Goal: Book appointment/travel/reservation

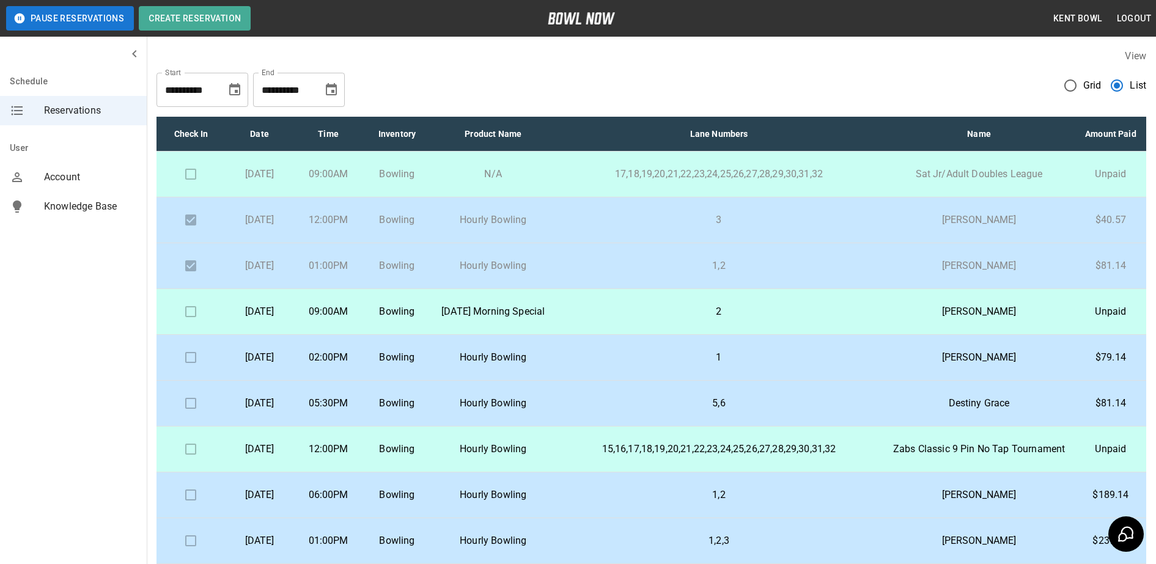
scroll to position [138, 0]
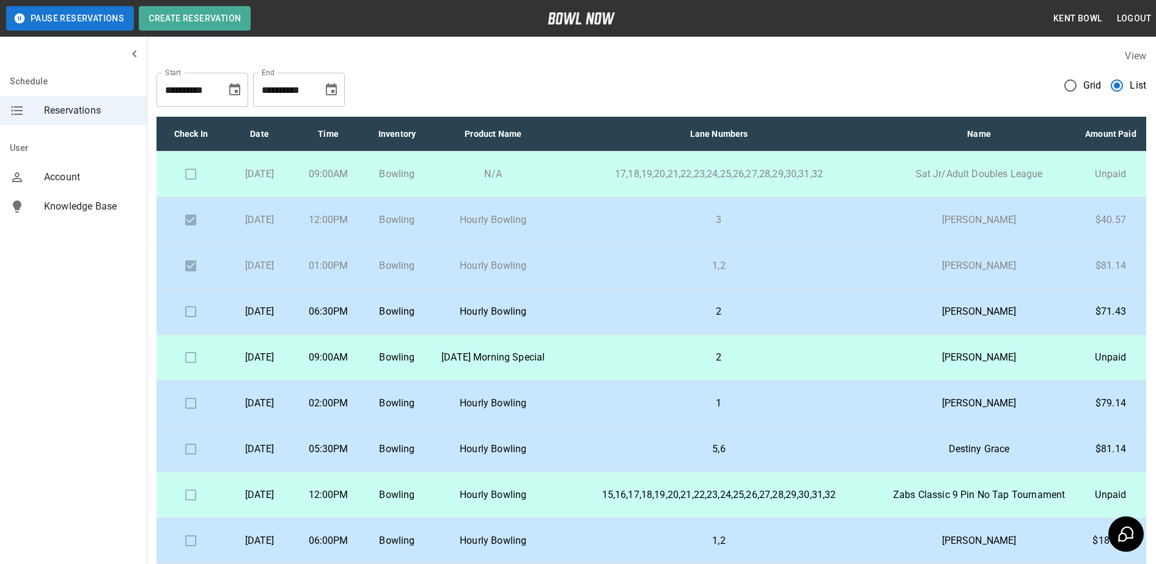
click at [282, 319] on p "[DATE]" at bounding box center [259, 311] width 49 height 15
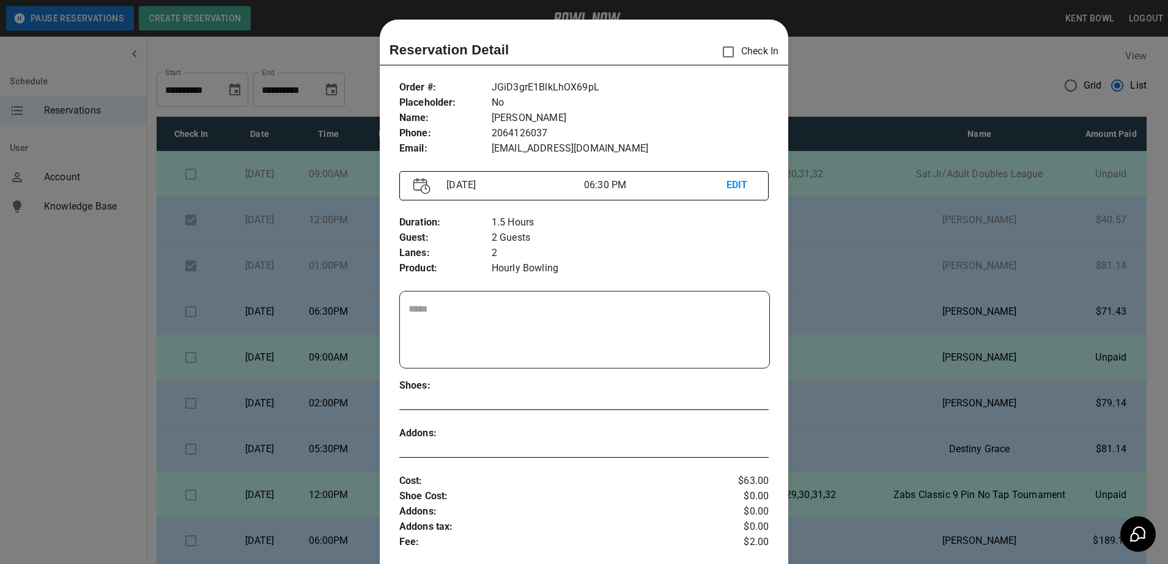
scroll to position [20, 0]
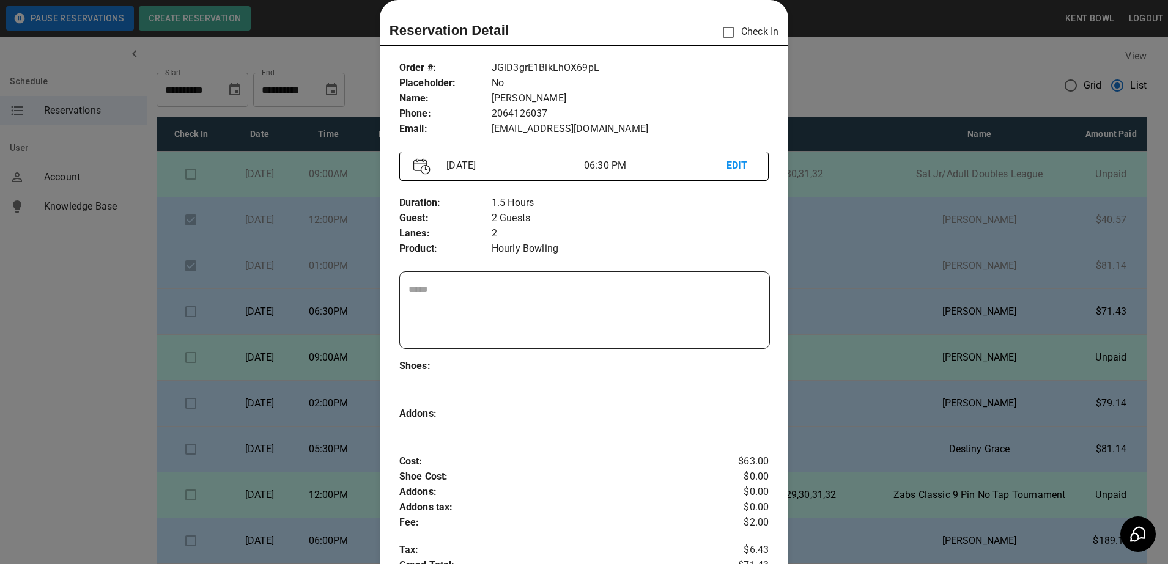
click at [68, 299] on div at bounding box center [584, 282] width 1168 height 564
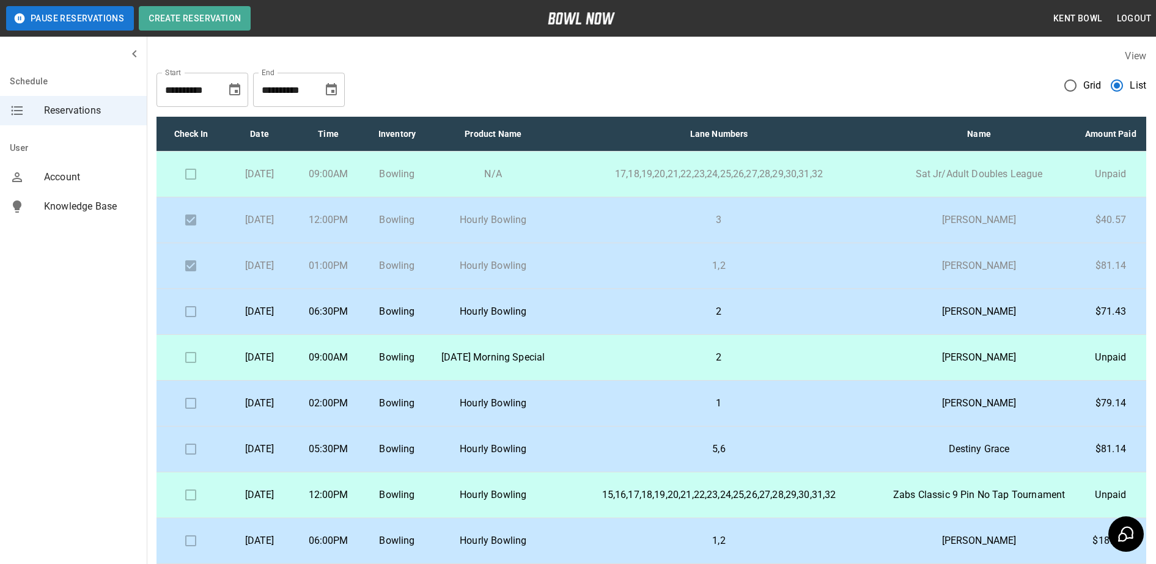
click at [293, 427] on td "[DATE]" at bounding box center [259, 404] width 68 height 46
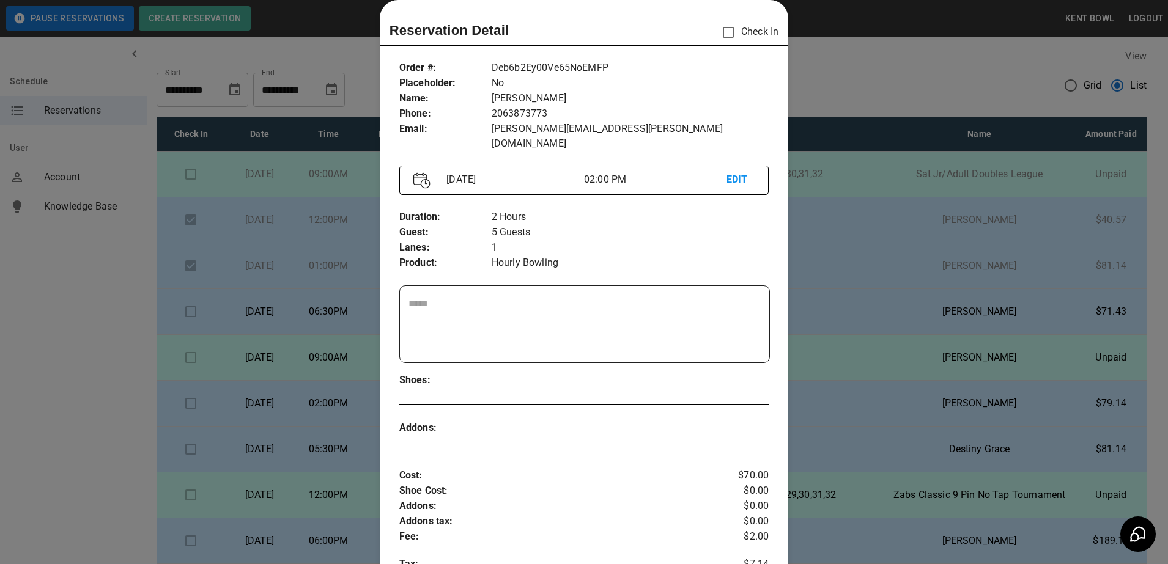
click at [56, 320] on div at bounding box center [584, 282] width 1168 height 564
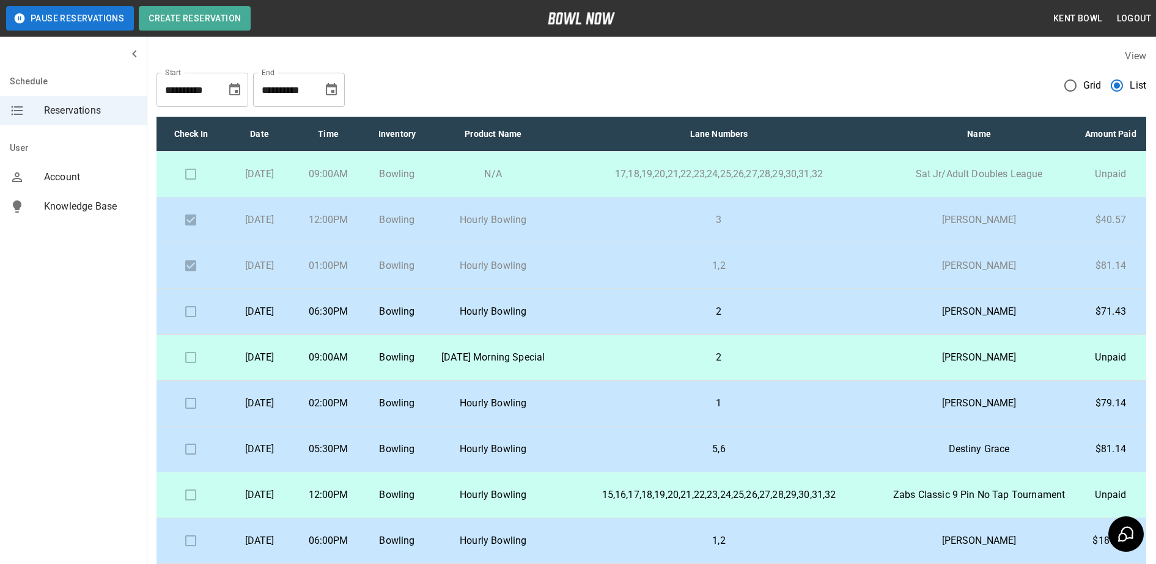
click at [283, 319] on p "[DATE]" at bounding box center [259, 311] width 49 height 15
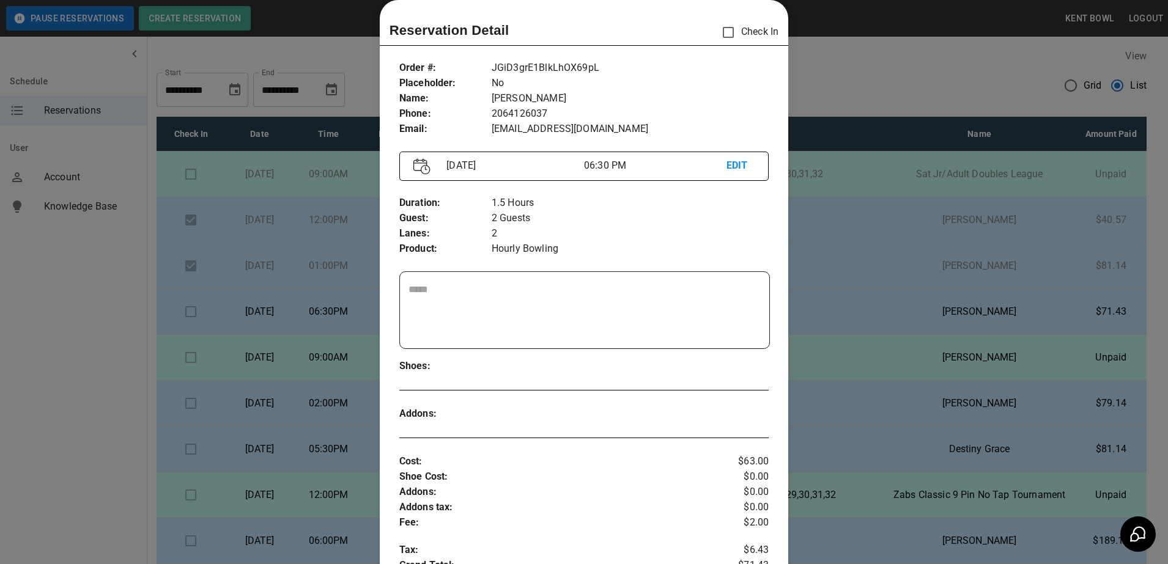
click at [70, 322] on div at bounding box center [584, 282] width 1168 height 564
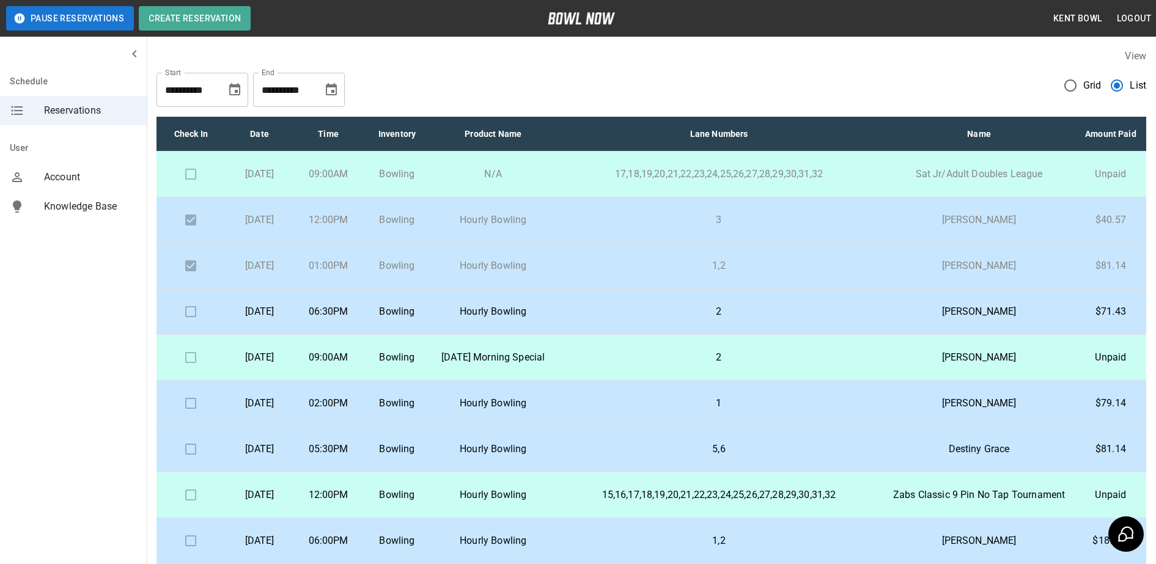
click at [284, 319] on p "[DATE]" at bounding box center [259, 311] width 49 height 15
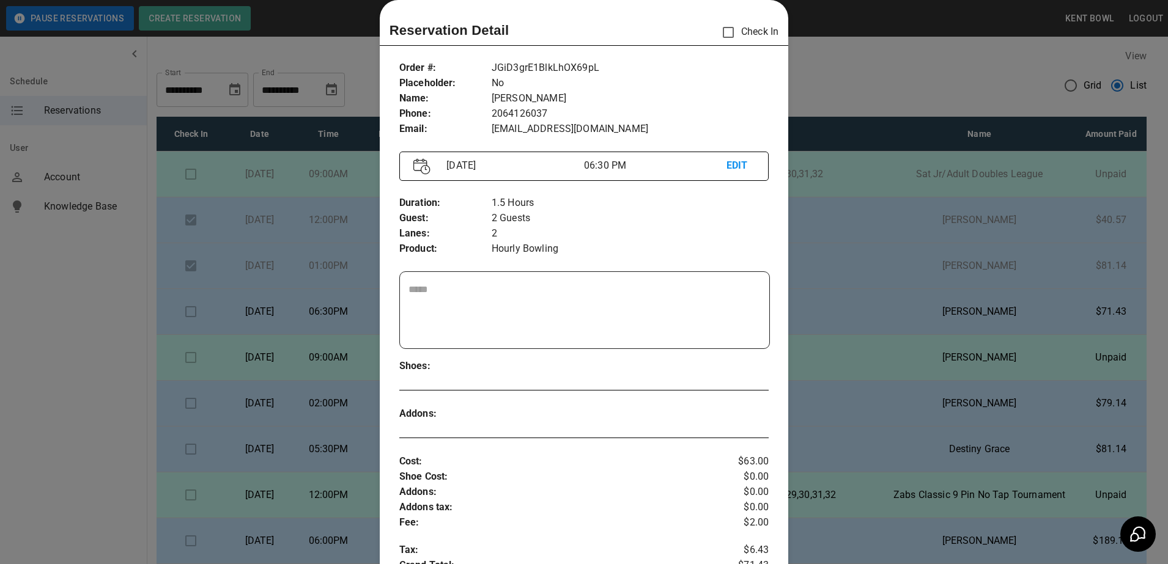
click at [39, 359] on div at bounding box center [584, 282] width 1168 height 564
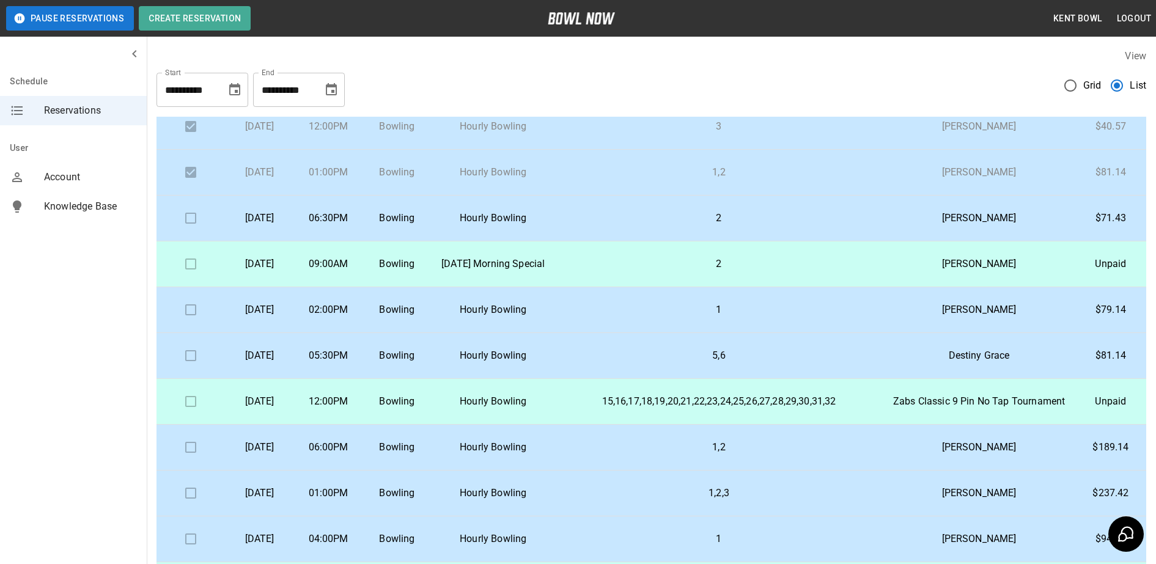
scroll to position [25, 0]
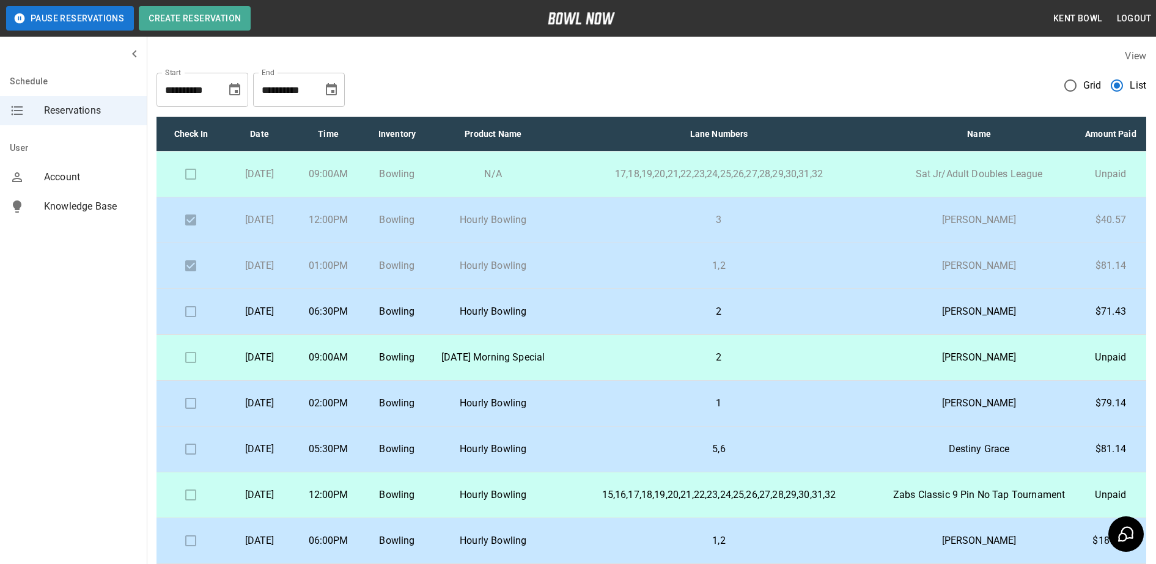
click at [545, 319] on p "Hourly Bowling" at bounding box center [493, 311] width 104 height 15
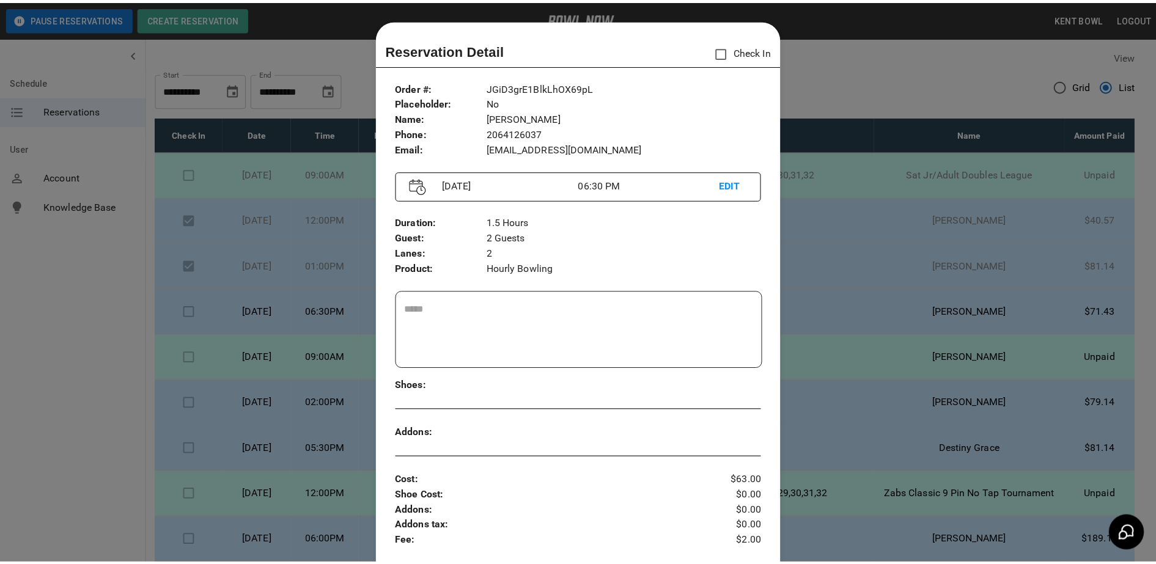
scroll to position [20, 0]
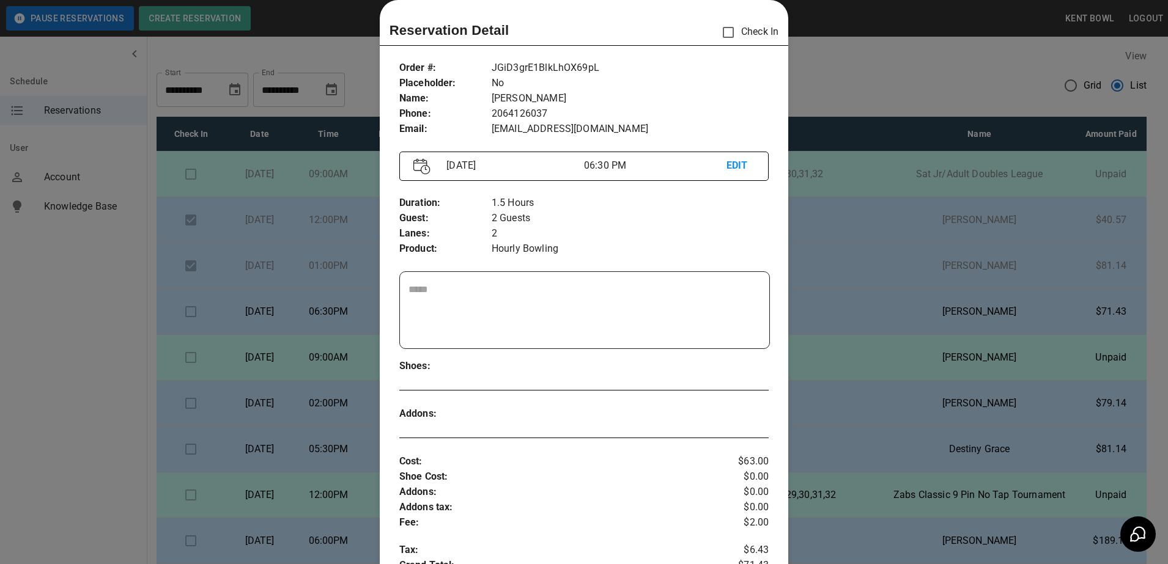
click at [86, 335] on div at bounding box center [584, 282] width 1168 height 564
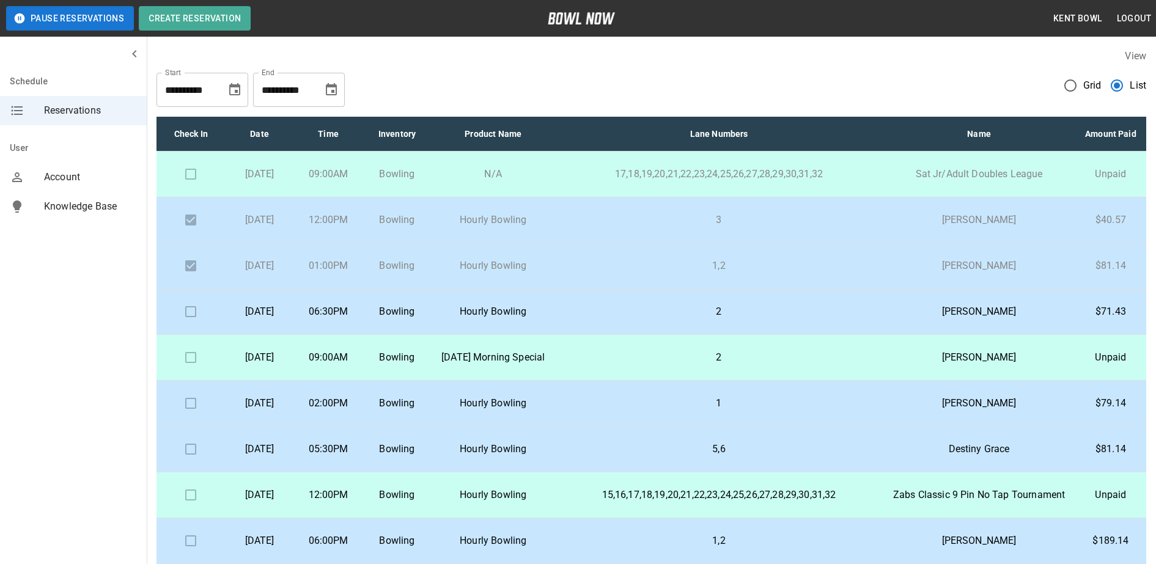
click at [527, 227] on p "Hourly Bowling" at bounding box center [493, 220] width 104 height 15
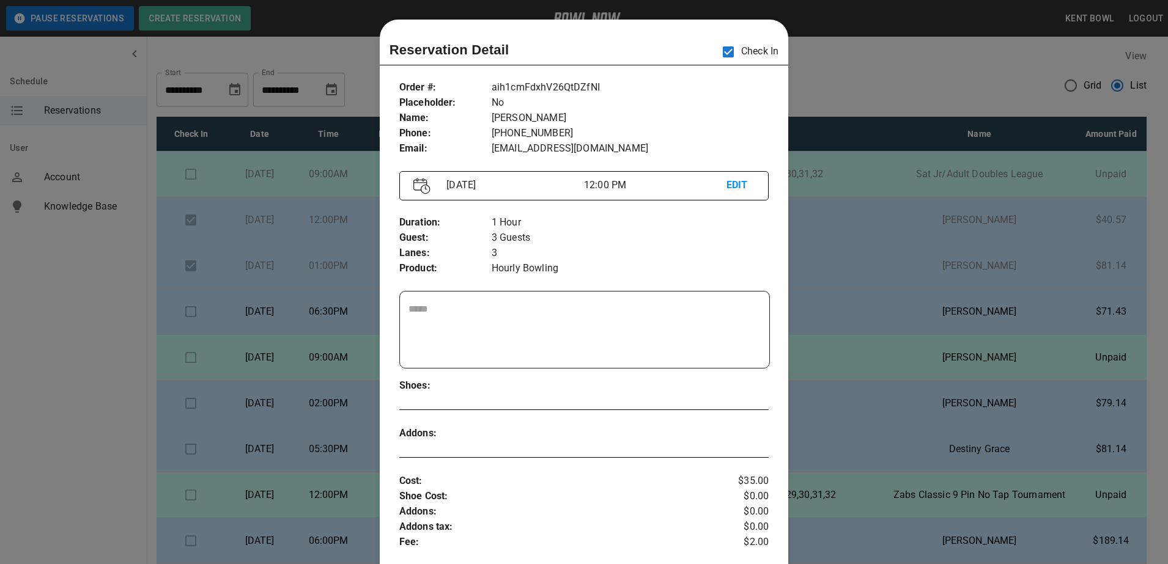
scroll to position [20, 0]
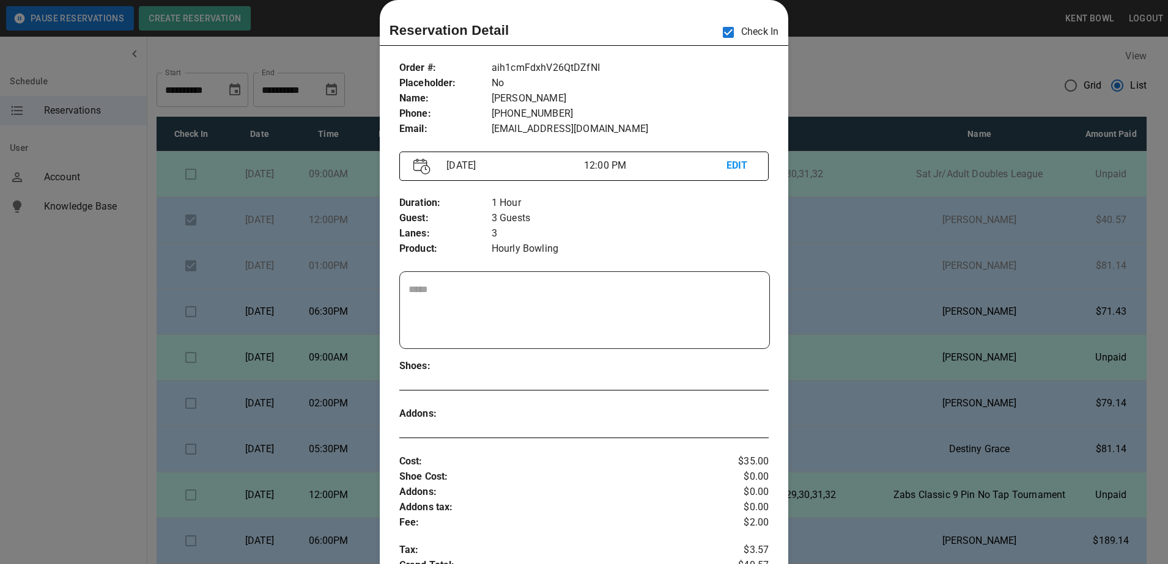
click at [116, 300] on div at bounding box center [584, 282] width 1168 height 564
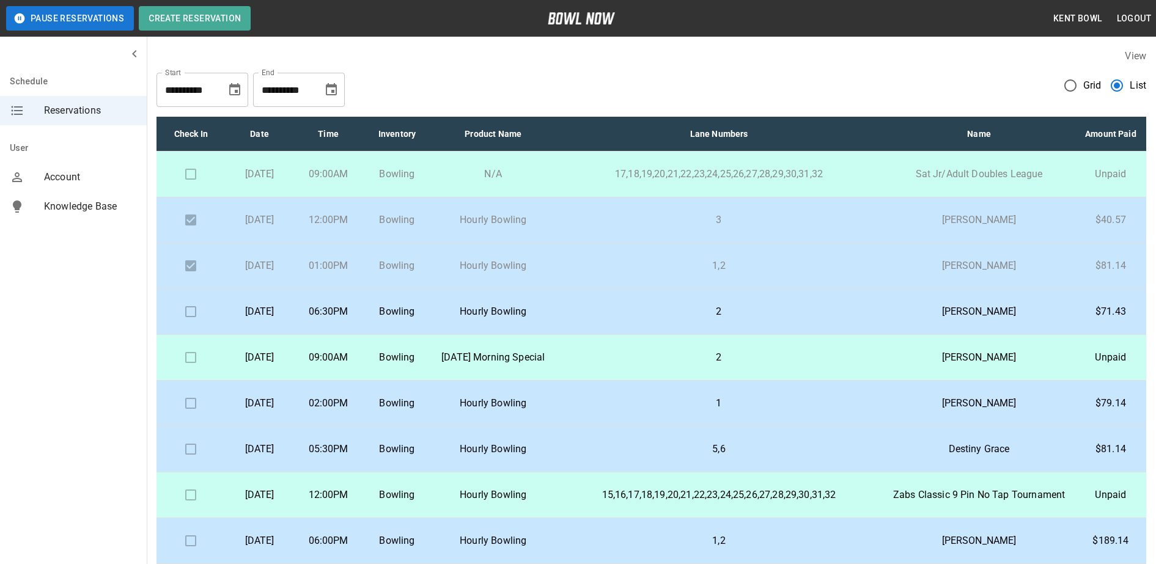
click at [421, 273] on p "Bowling" at bounding box center [396, 266] width 49 height 15
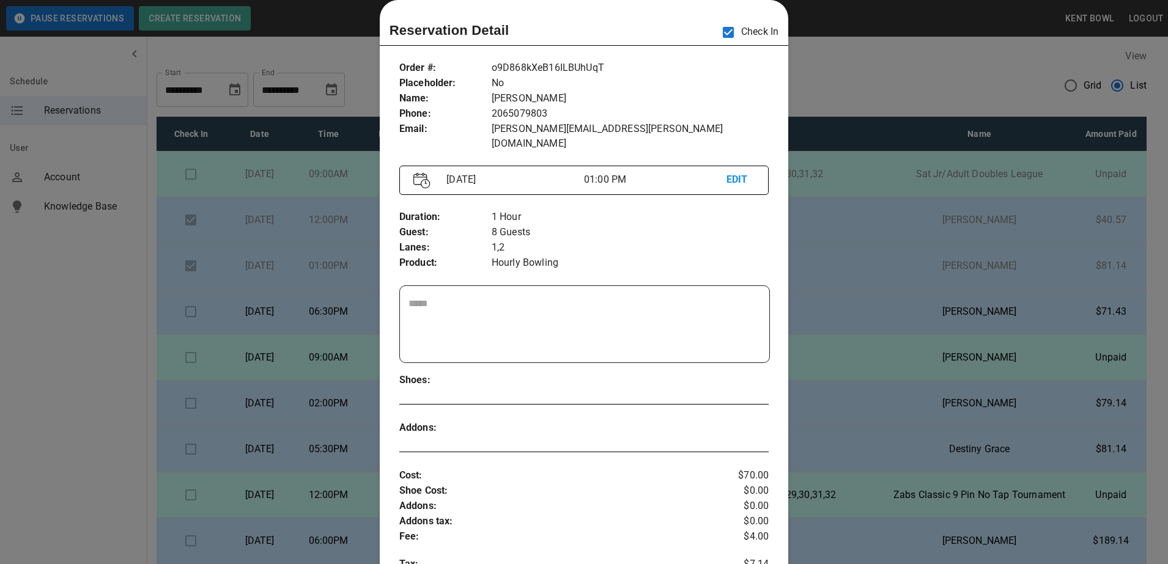
click at [53, 385] on div at bounding box center [584, 282] width 1168 height 564
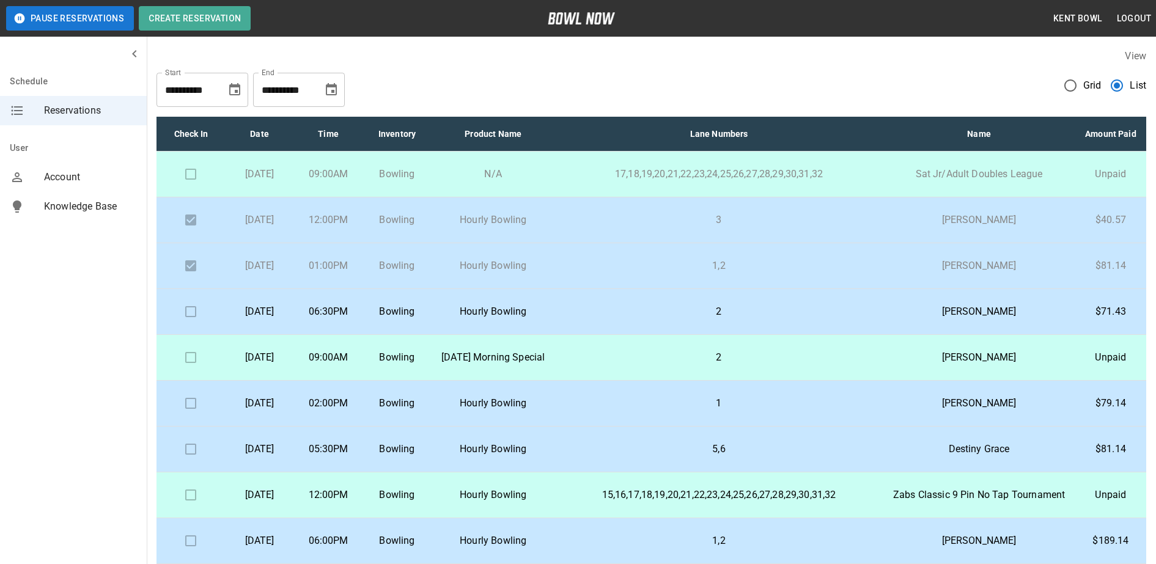
click at [284, 273] on p "[DATE]" at bounding box center [259, 266] width 49 height 15
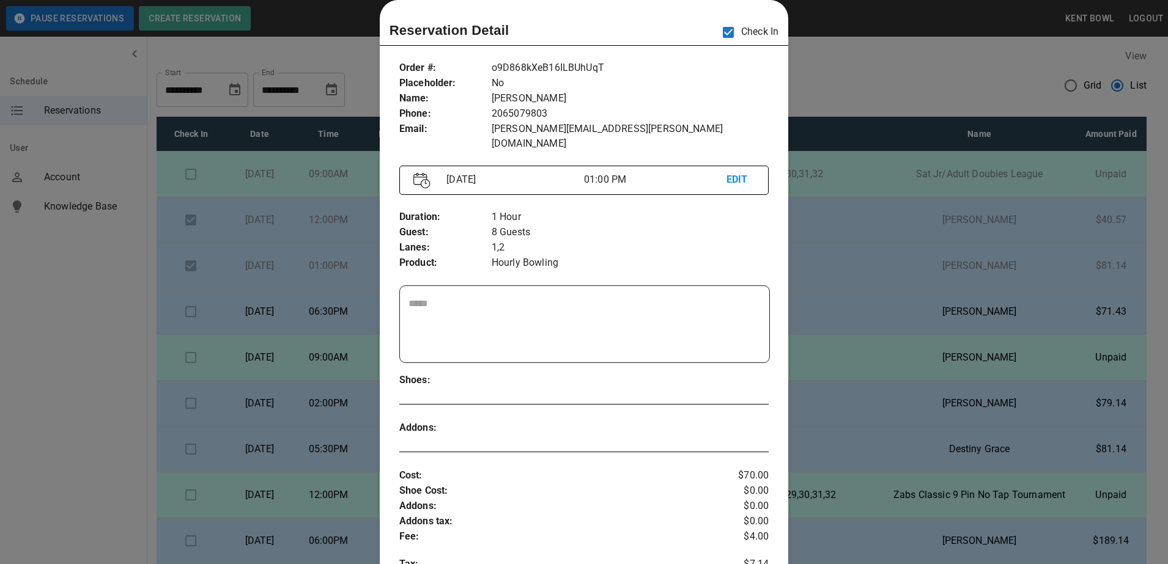
click at [53, 325] on div at bounding box center [584, 282] width 1168 height 564
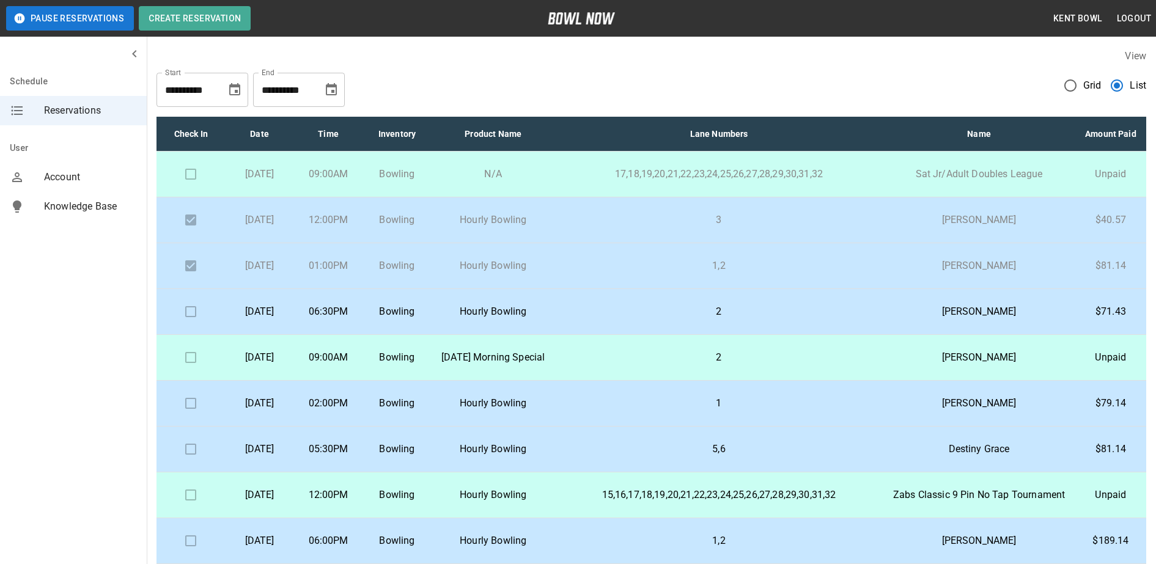
click at [293, 427] on td "[DATE]" at bounding box center [259, 404] width 68 height 46
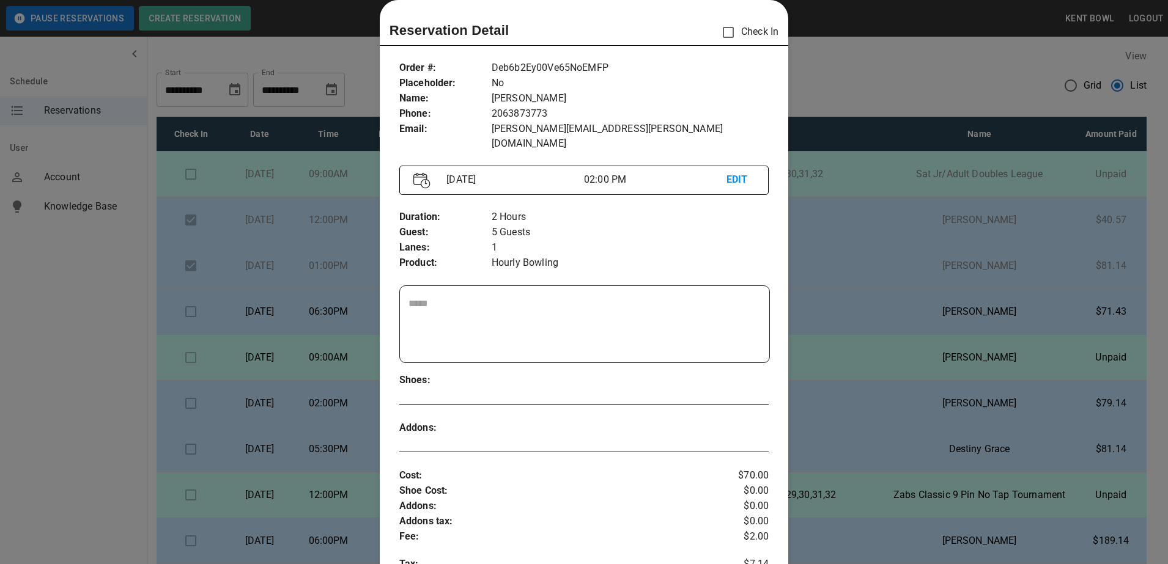
click at [113, 413] on div at bounding box center [584, 282] width 1168 height 564
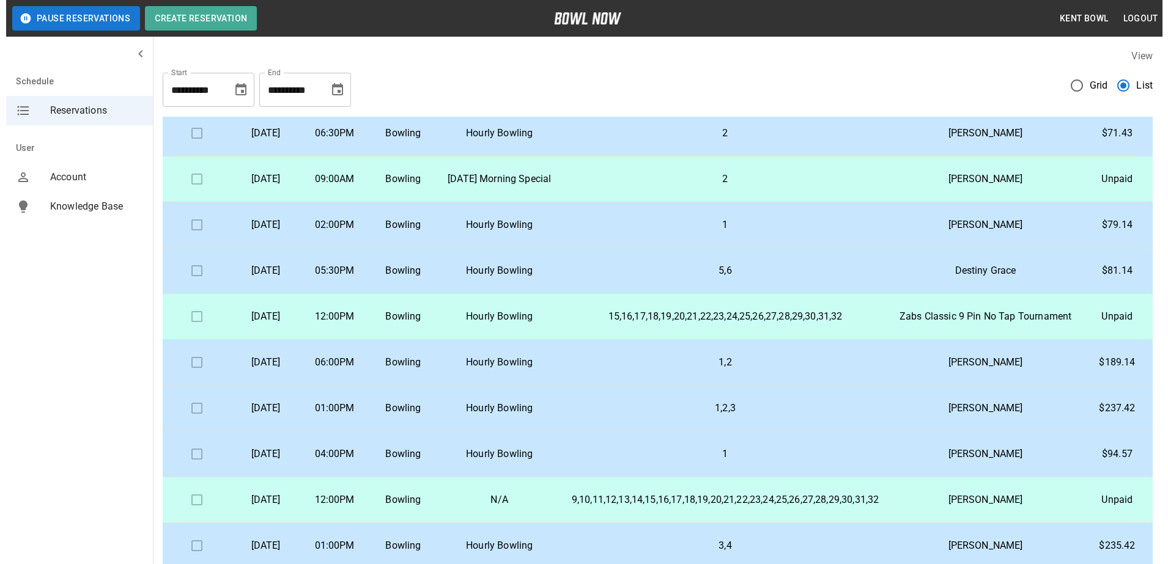
scroll to position [237, 0]
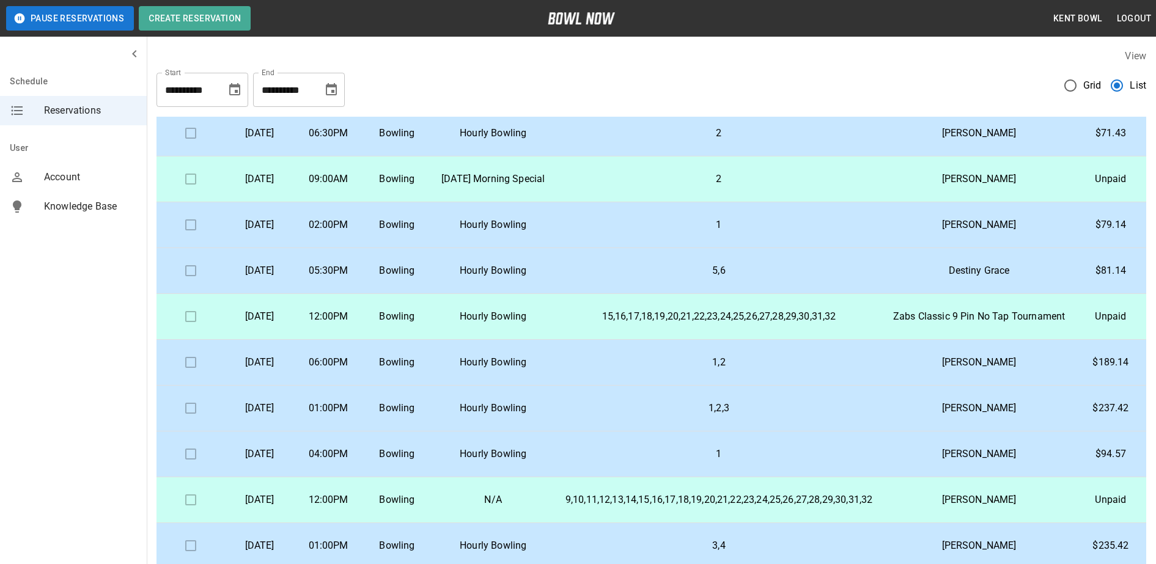
click at [284, 447] on p "[DATE]" at bounding box center [259, 454] width 49 height 15
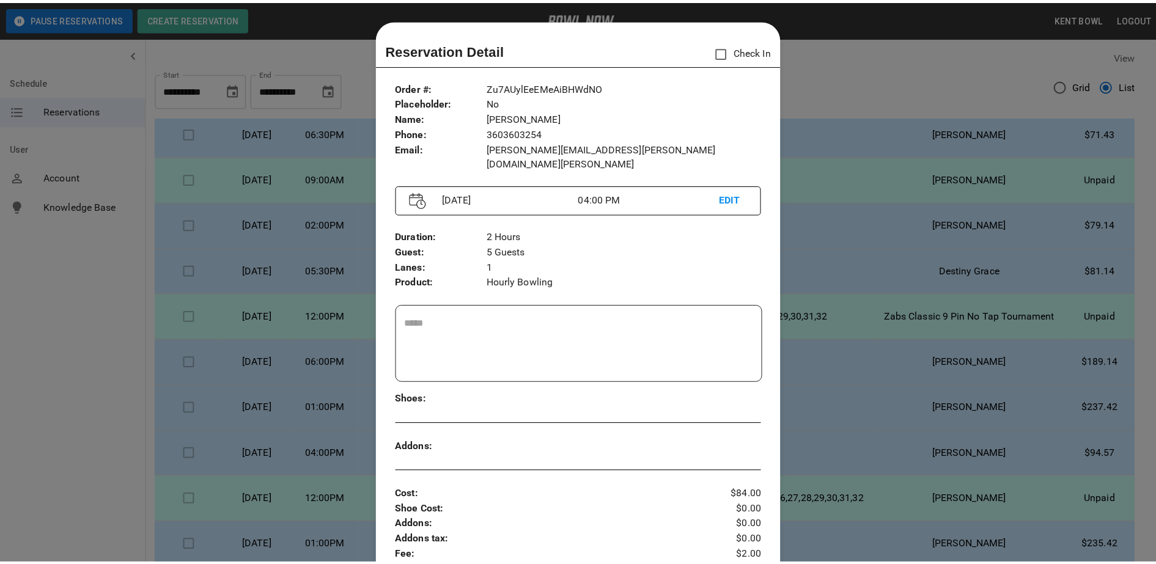
scroll to position [20, 0]
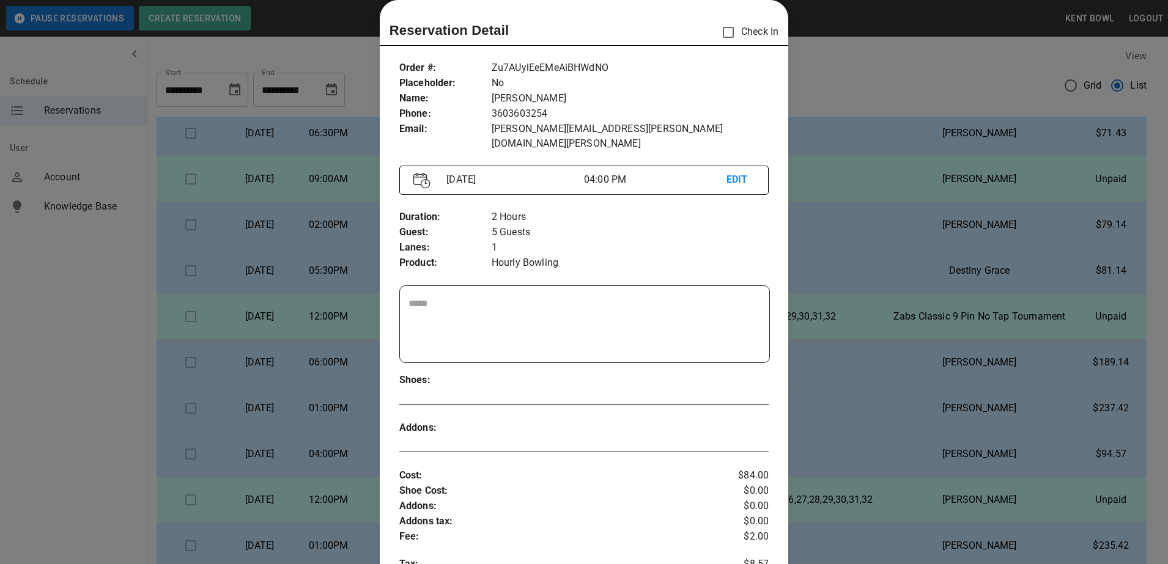
click at [77, 396] on div at bounding box center [584, 282] width 1168 height 564
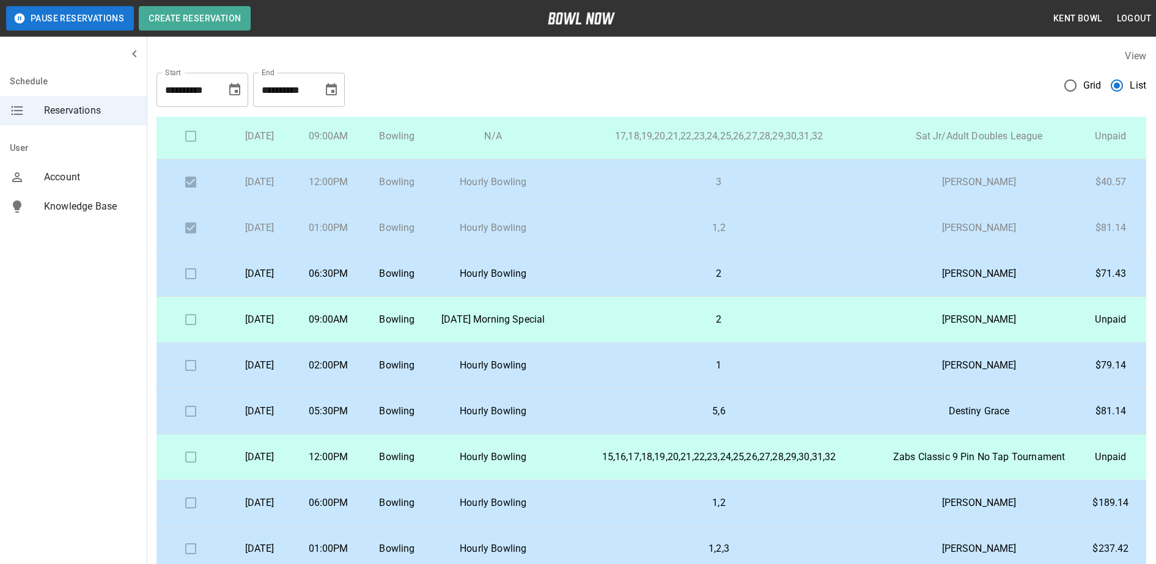
scroll to position [34, 0]
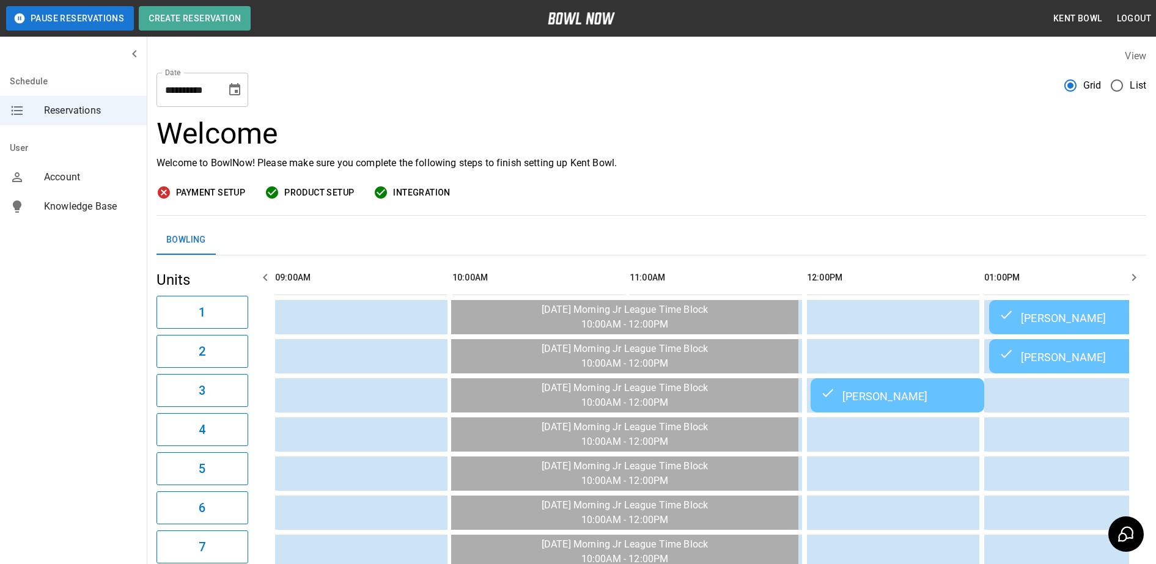
scroll to position [0, 1241]
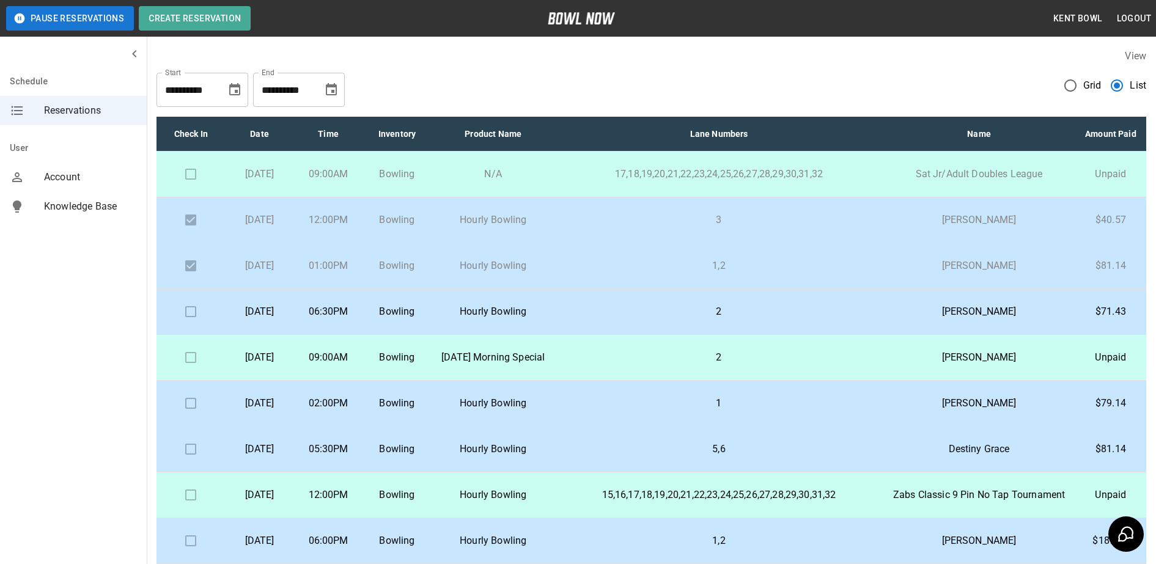
click at [353, 411] on p "02:00PM" at bounding box center [328, 403] width 49 height 15
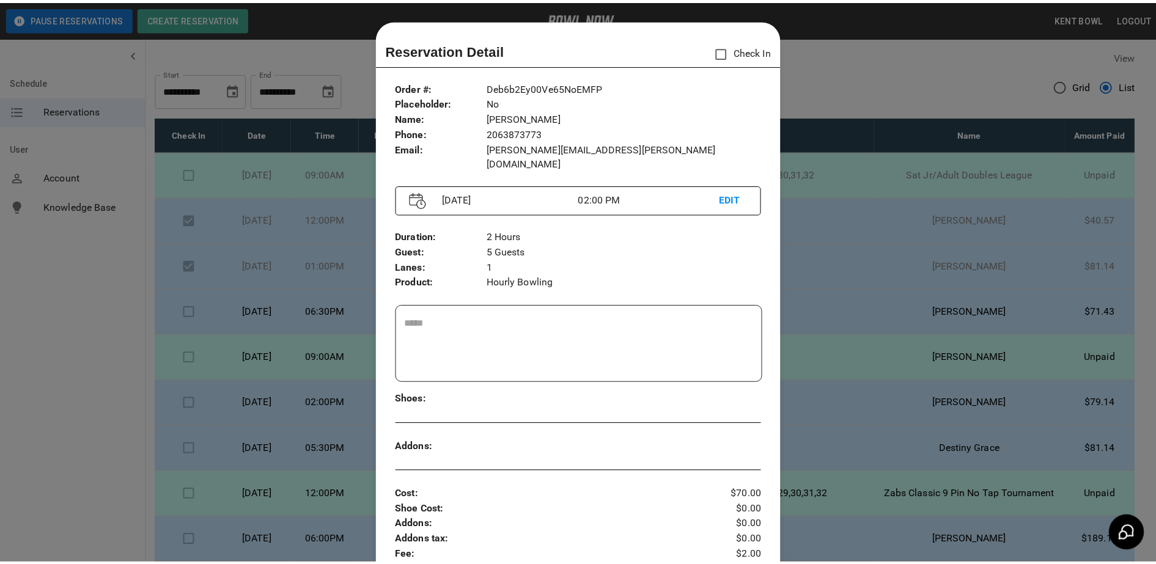
scroll to position [20, 0]
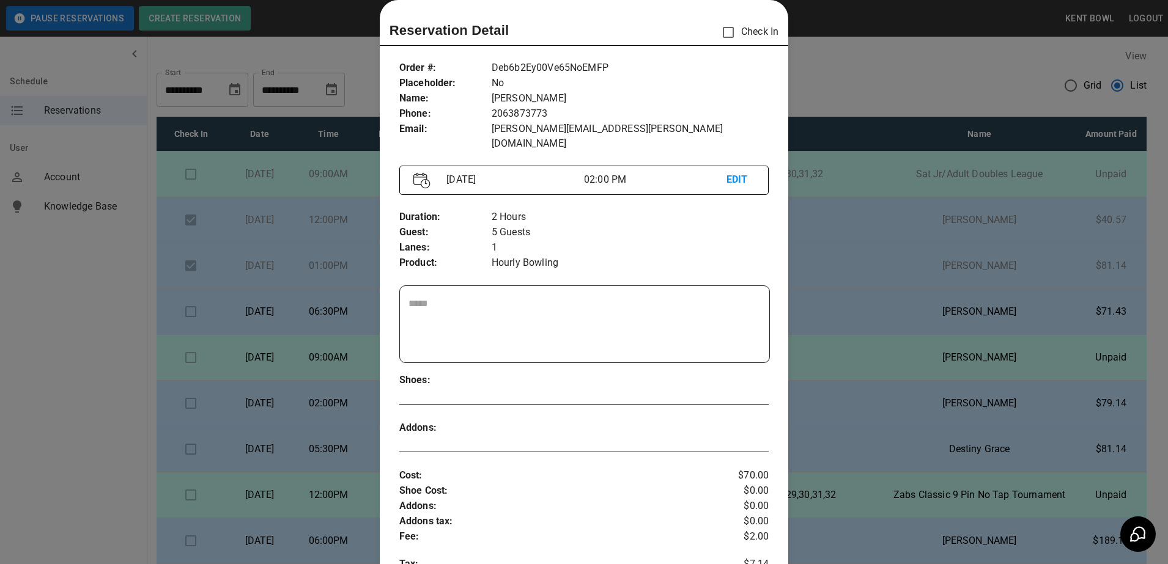
click at [104, 359] on div at bounding box center [584, 282] width 1168 height 564
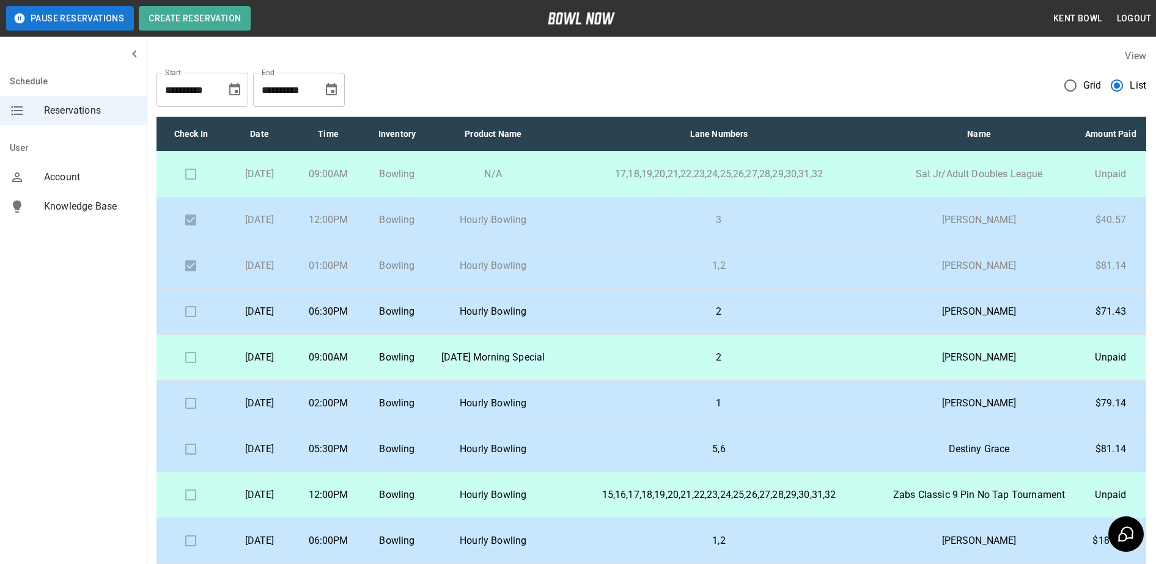
click at [648, 319] on p "2" at bounding box center [719, 311] width 309 height 15
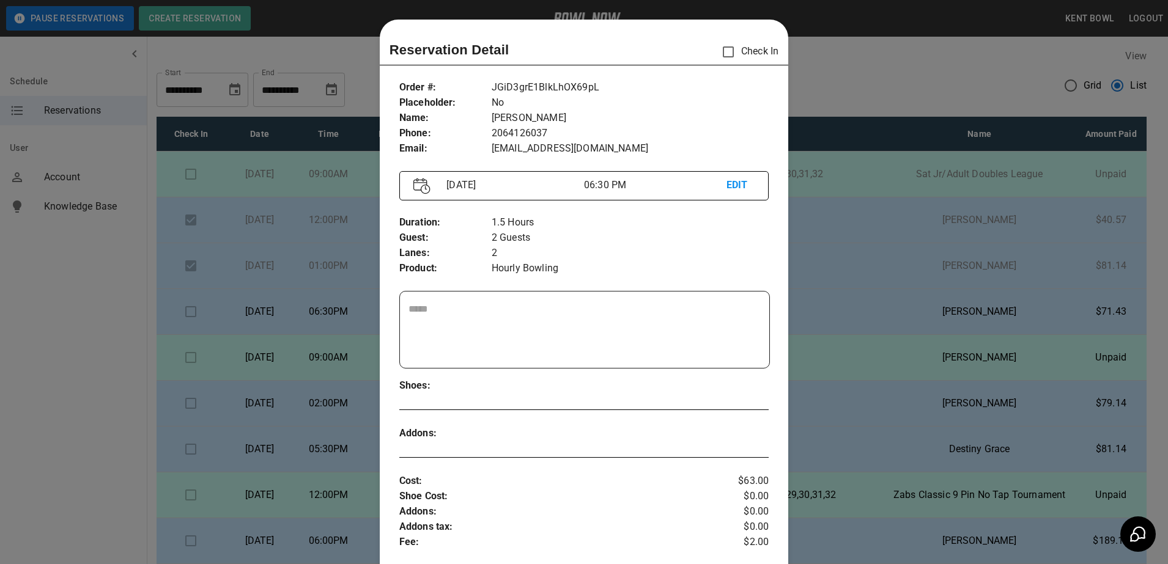
scroll to position [20, 0]
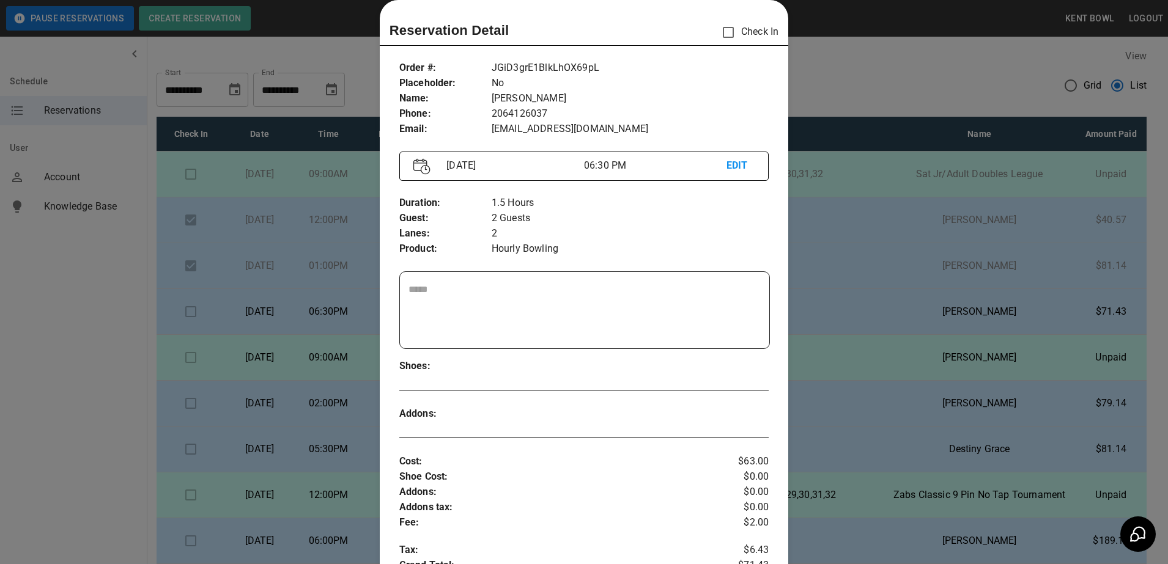
click at [12, 446] on div at bounding box center [584, 282] width 1168 height 564
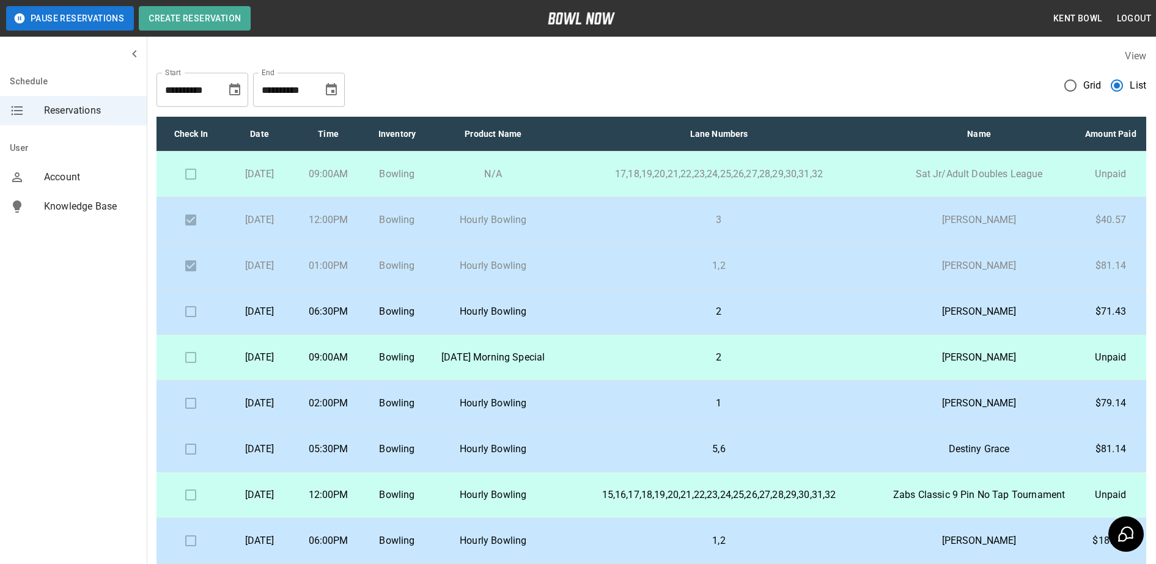
click at [491, 319] on p "Hourly Bowling" at bounding box center [493, 311] width 104 height 15
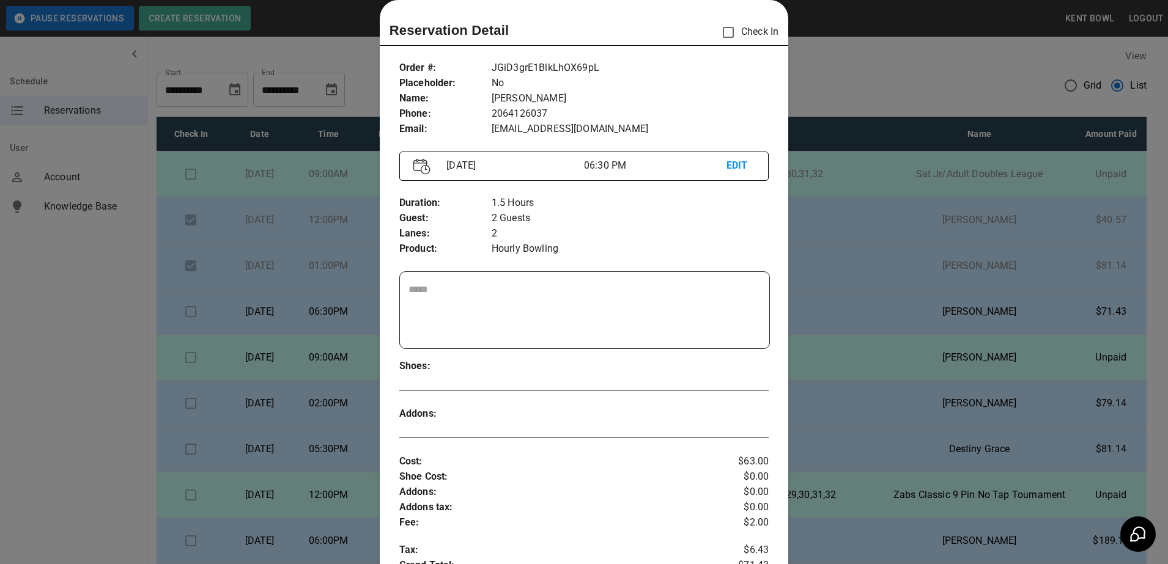
click at [109, 381] on div at bounding box center [584, 282] width 1168 height 564
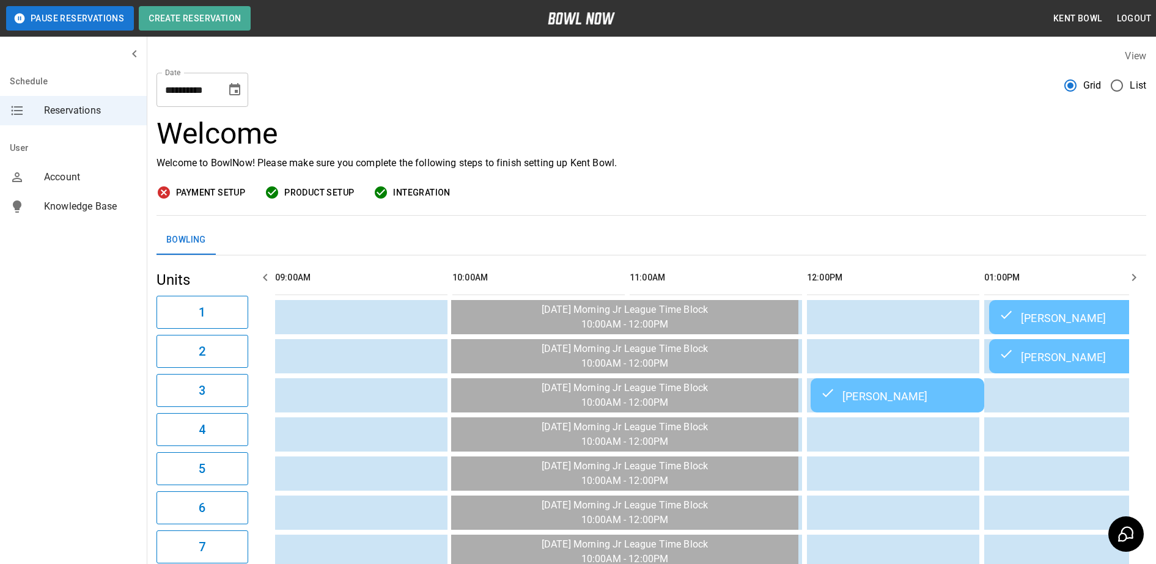
scroll to position [0, 1241]
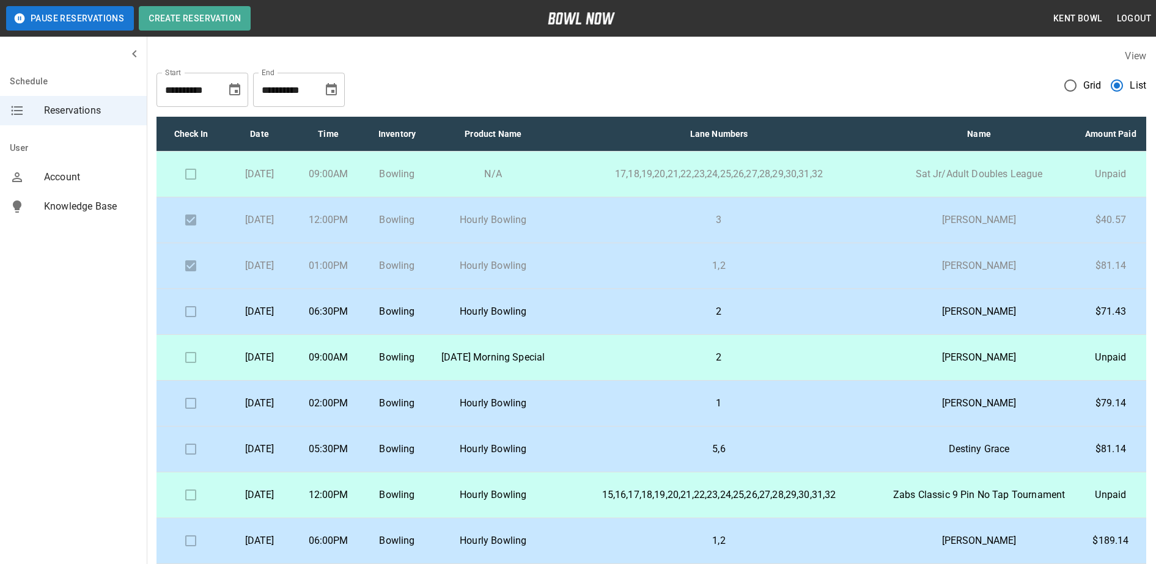
click at [197, 196] on td at bounding box center [191, 175] width 68 height 46
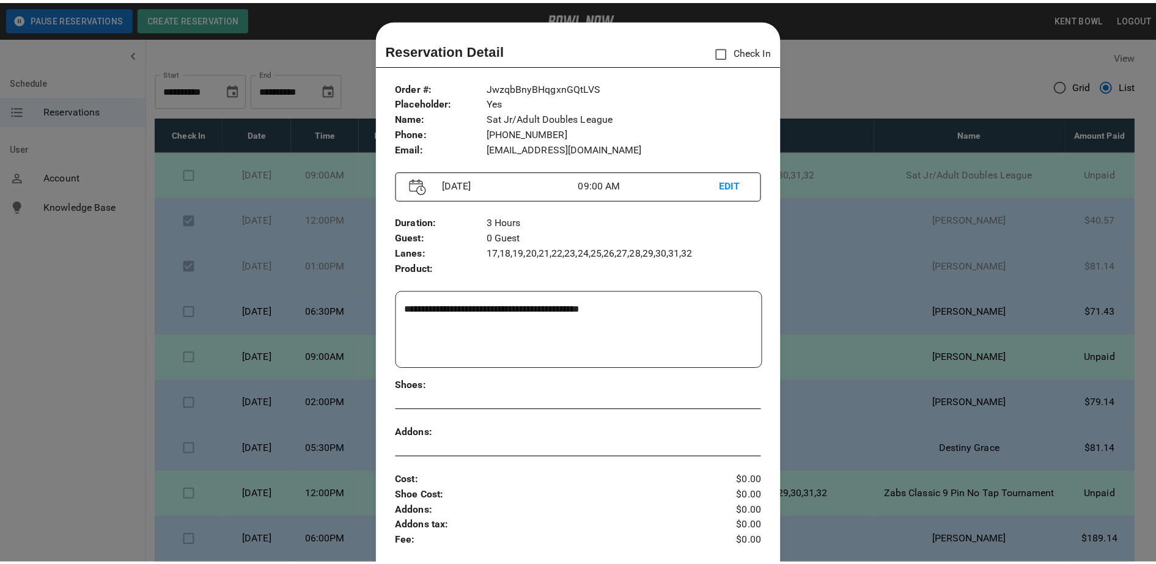
scroll to position [20, 0]
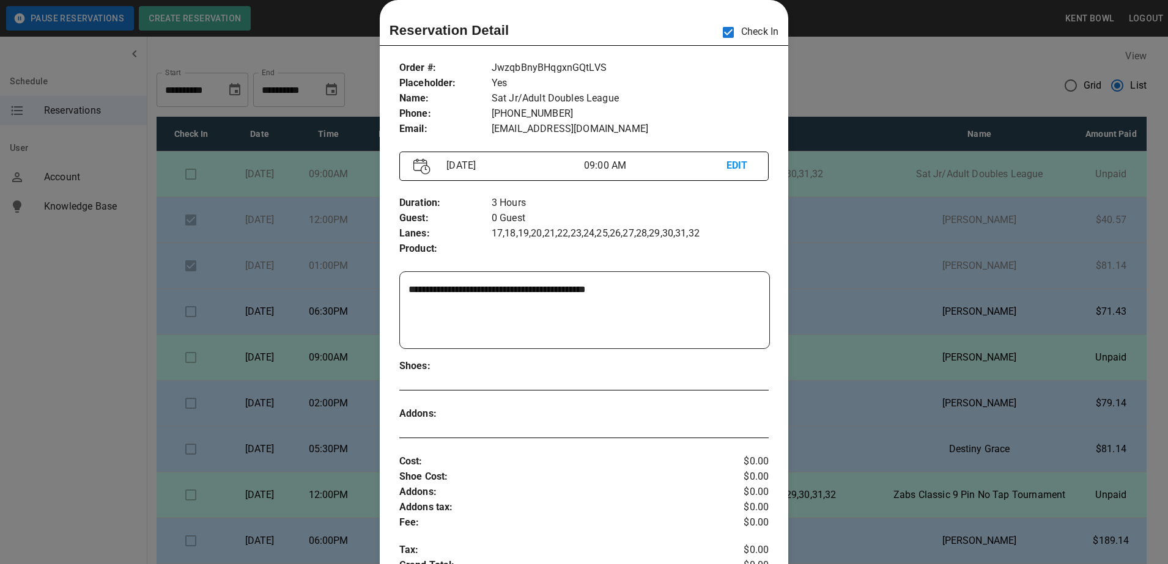
click at [66, 319] on div at bounding box center [584, 282] width 1168 height 564
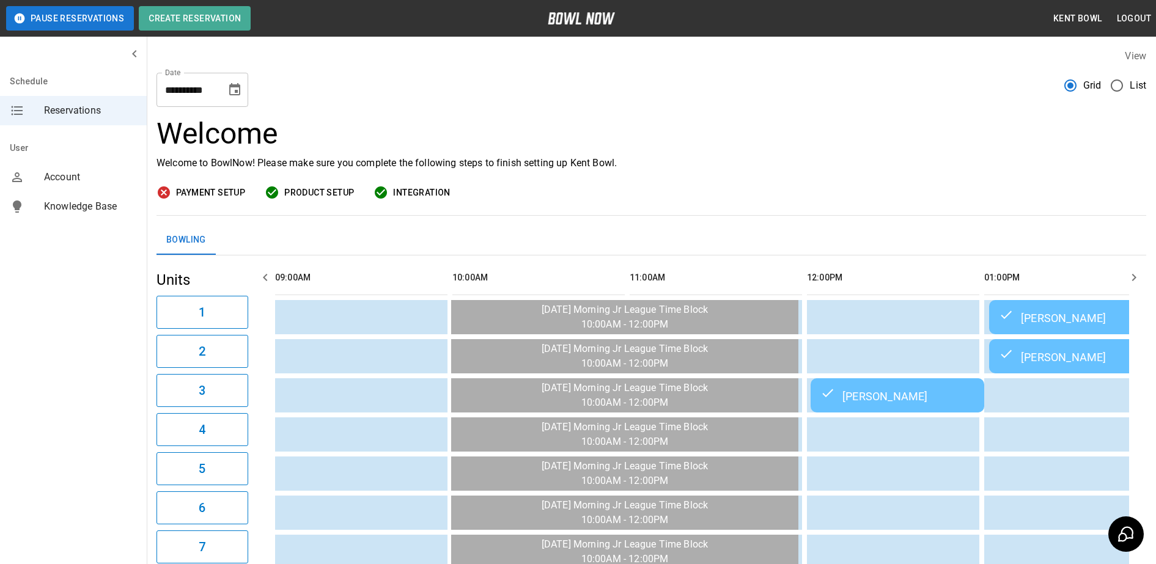
scroll to position [0, 1418]
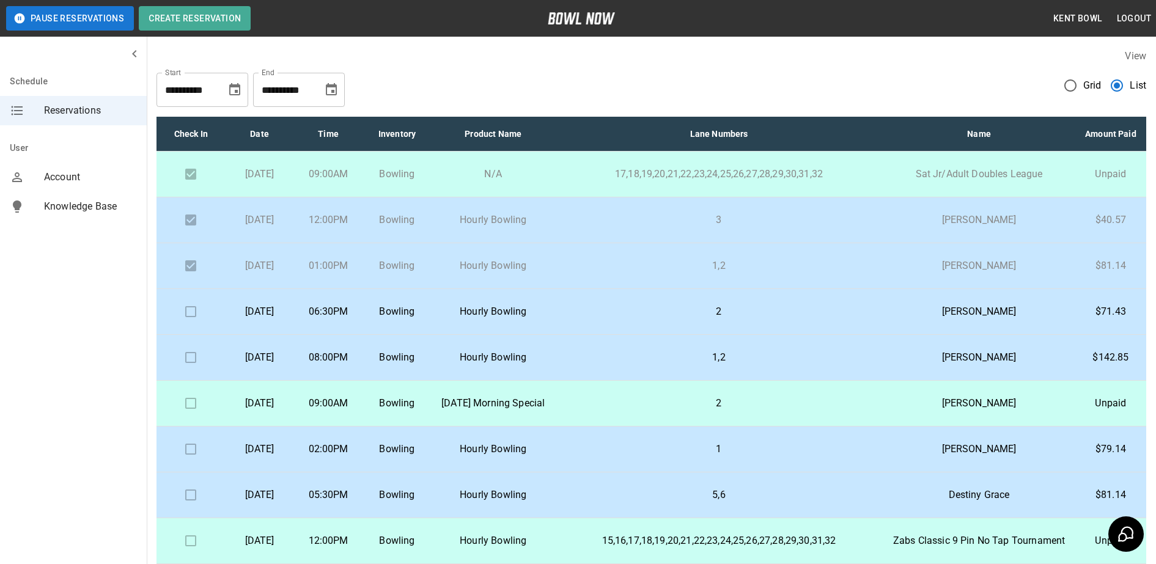
click at [353, 365] on p "08:00PM" at bounding box center [328, 357] width 49 height 15
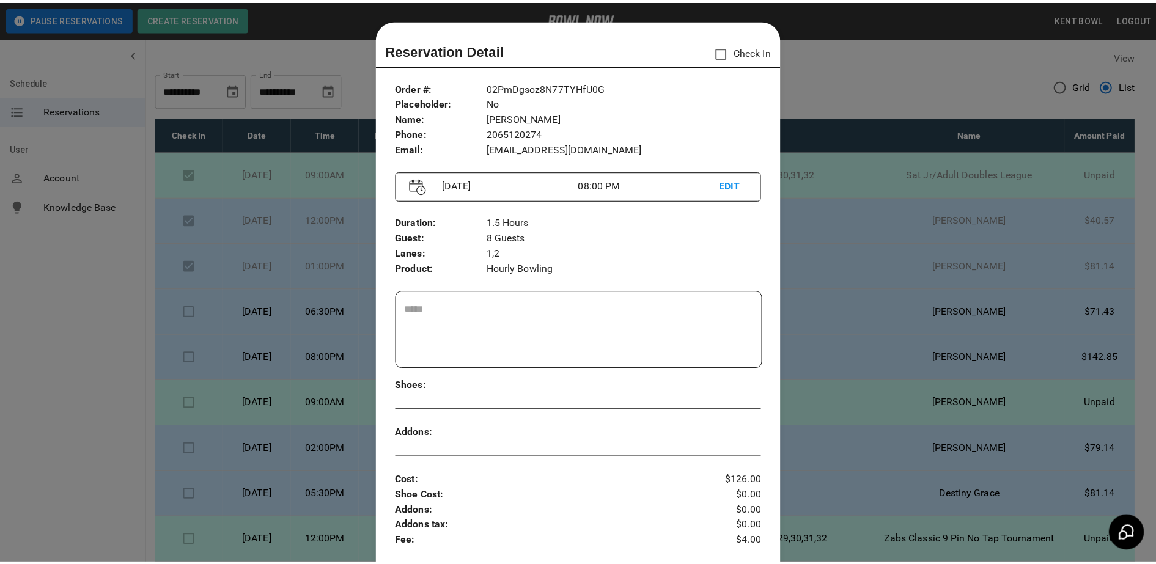
scroll to position [20, 0]
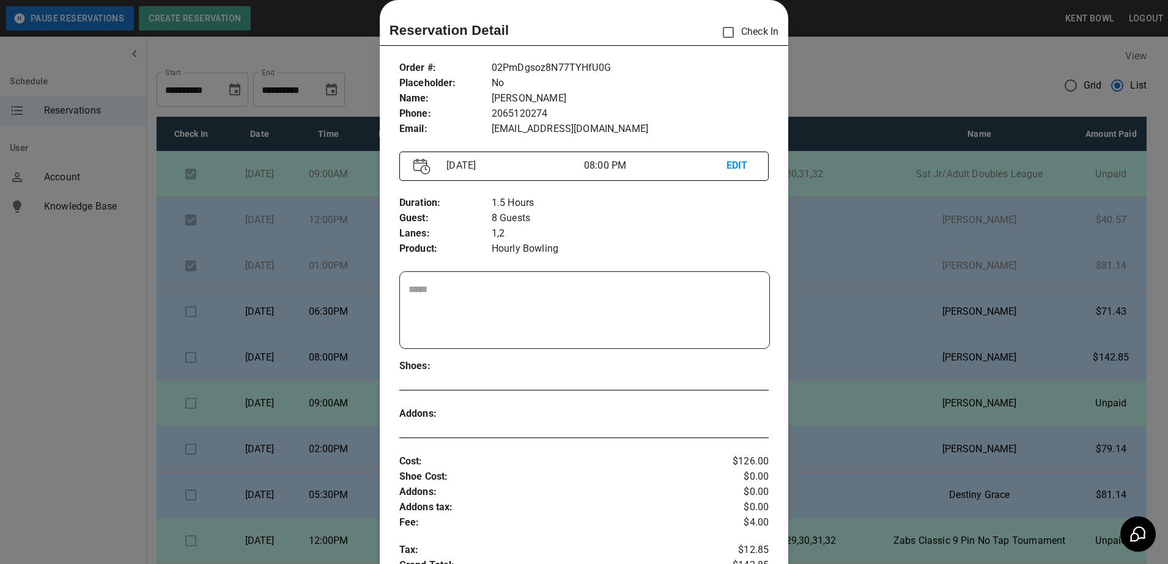
click at [68, 384] on div at bounding box center [584, 282] width 1168 height 564
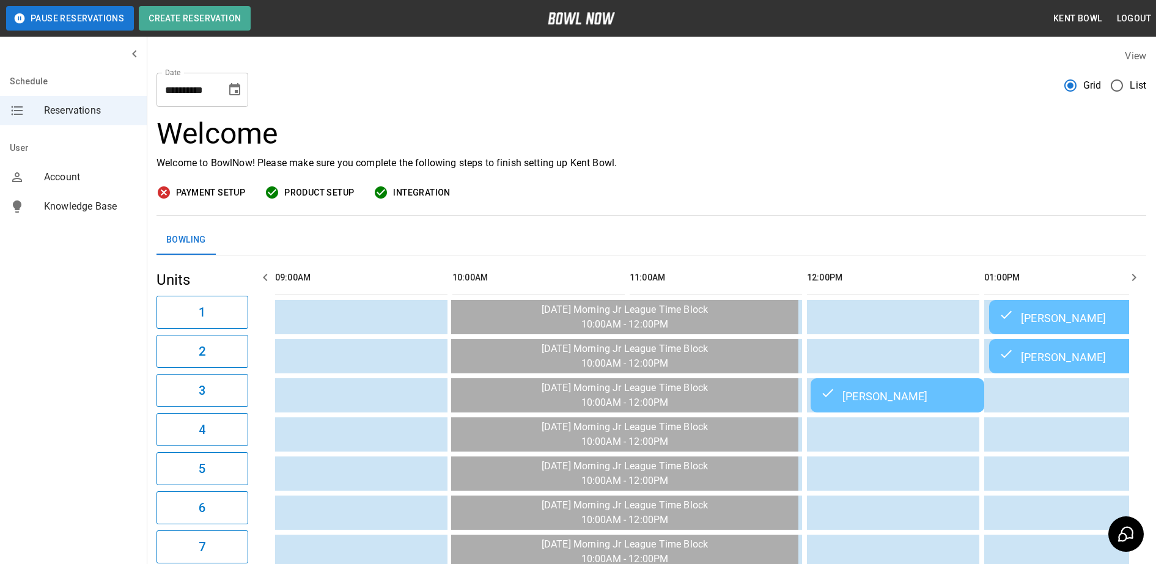
scroll to position [0, 1418]
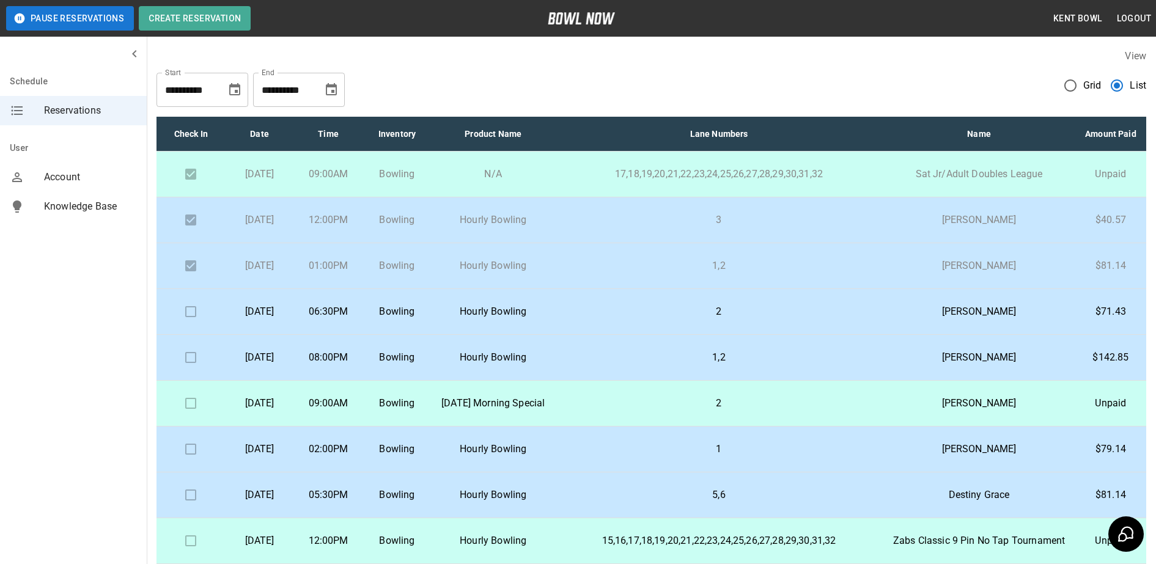
click at [182, 335] on td at bounding box center [191, 312] width 68 height 46
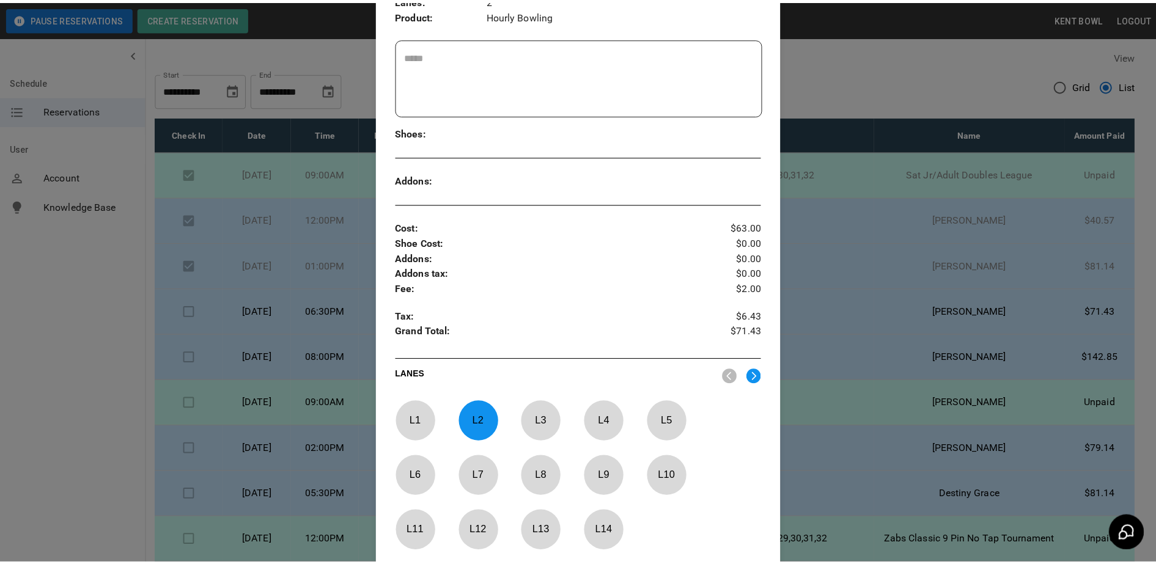
scroll to position [334, 0]
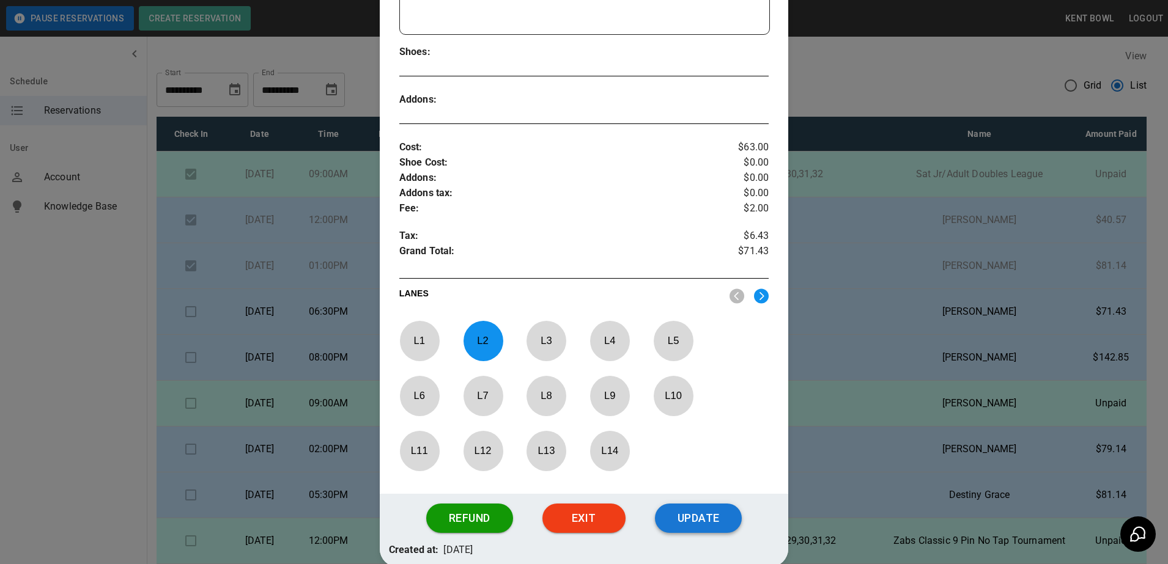
click at [705, 526] on button "Update" at bounding box center [698, 518] width 87 height 29
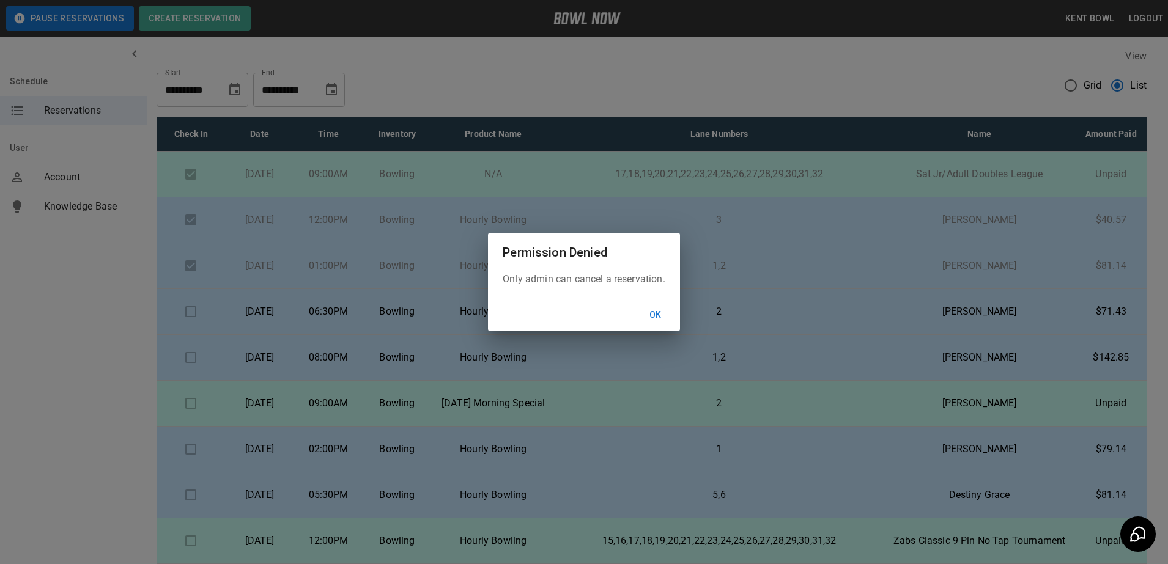
click at [654, 315] on button "Ok" at bounding box center [655, 315] width 39 height 23
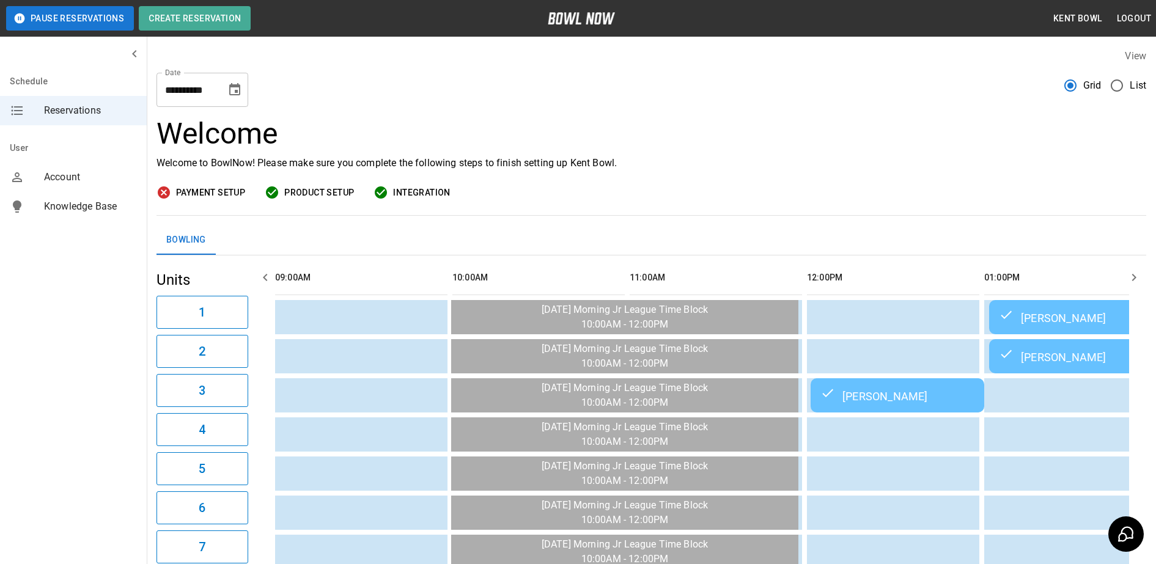
scroll to position [0, 1596]
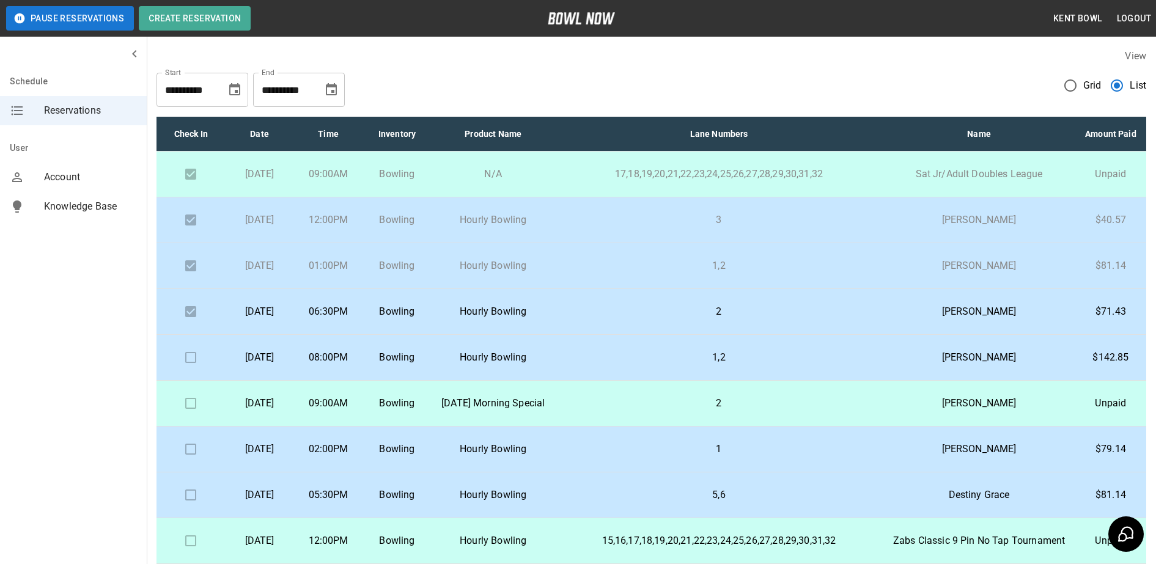
click at [363, 473] on td "02:00PM" at bounding box center [328, 450] width 68 height 46
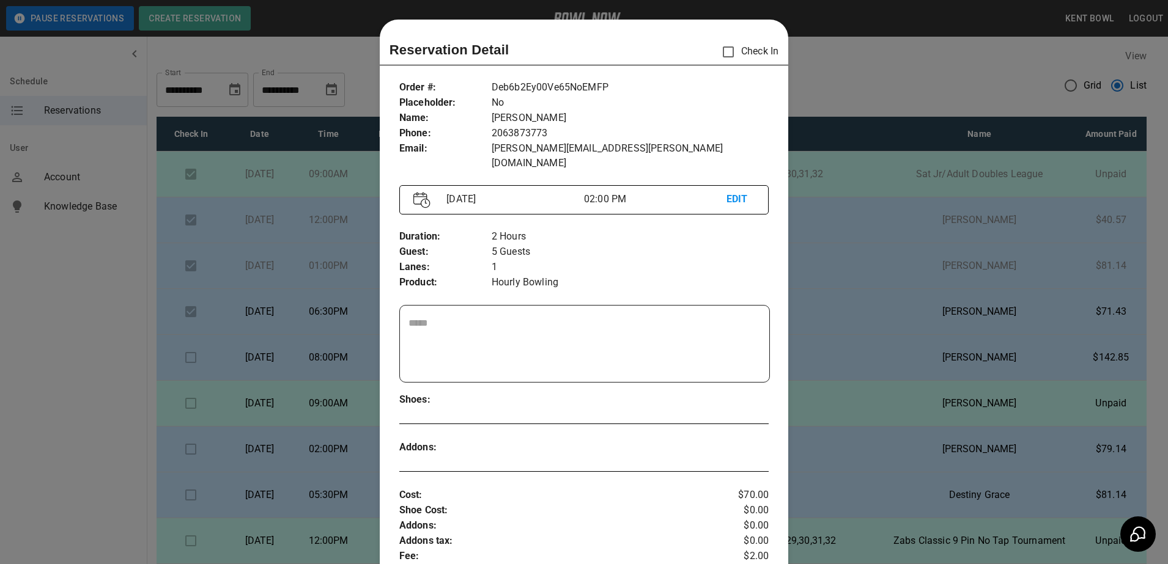
scroll to position [20, 0]
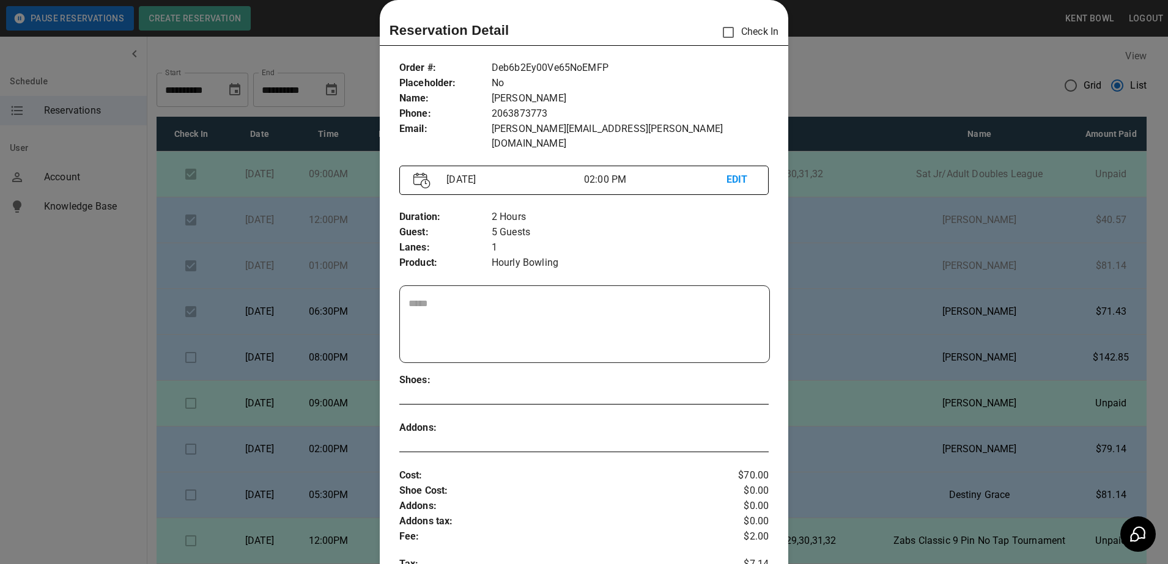
click at [94, 361] on div at bounding box center [584, 282] width 1168 height 564
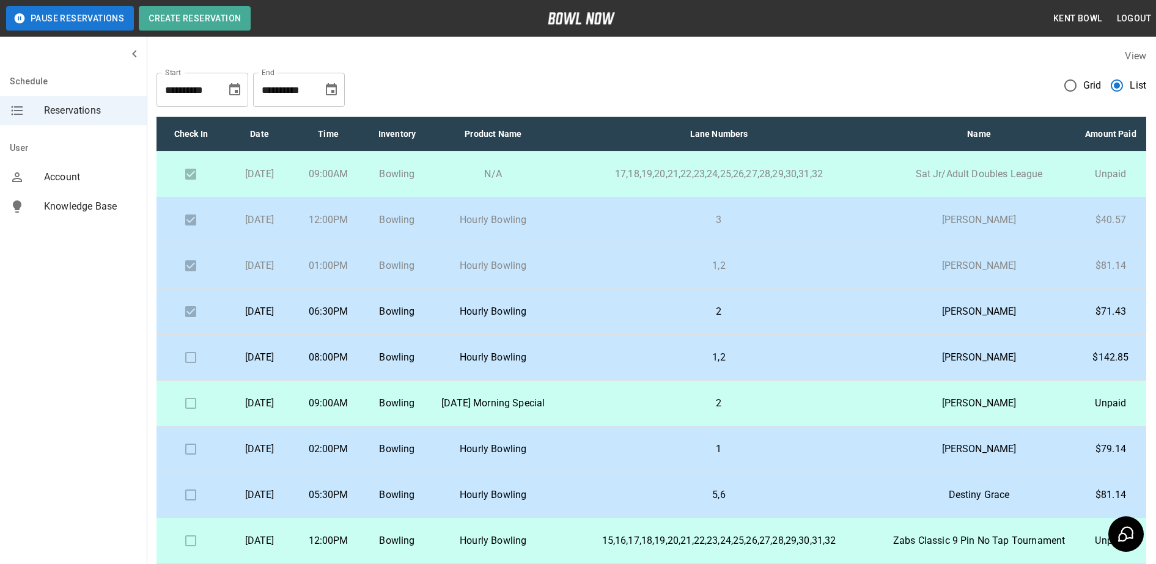
click at [363, 381] on td "08:00PM" at bounding box center [328, 358] width 68 height 46
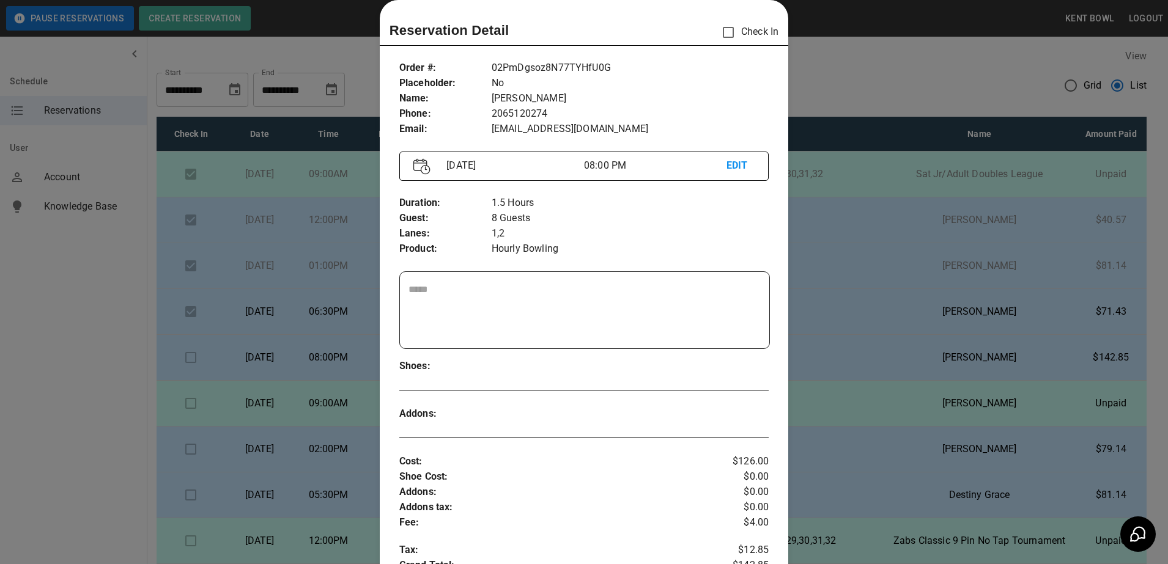
click at [82, 369] on div at bounding box center [584, 282] width 1168 height 564
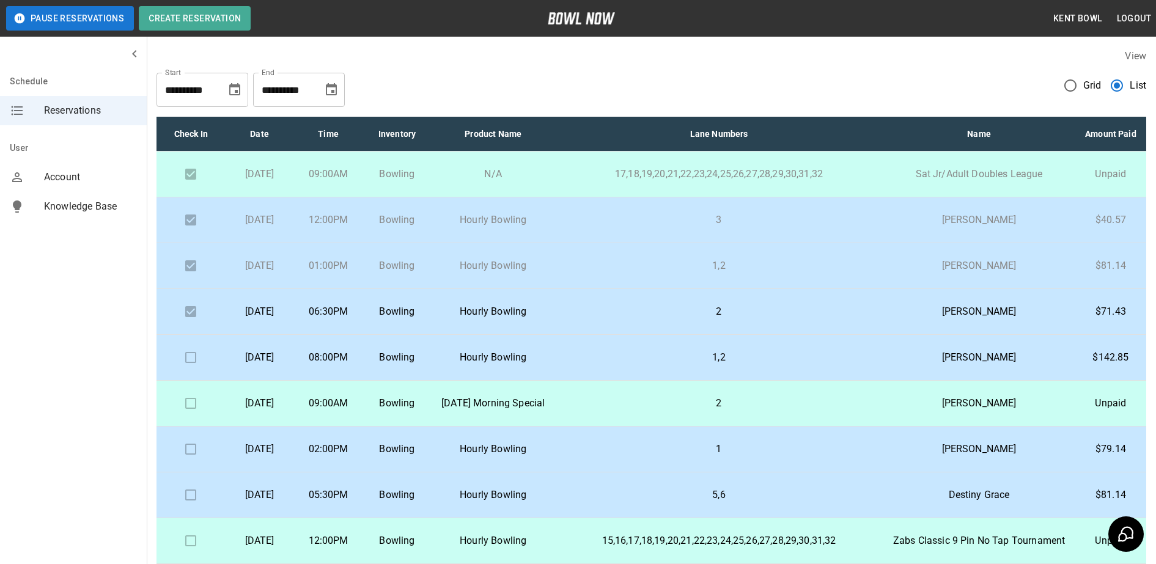
click at [344, 381] on td "08:00PM" at bounding box center [328, 358] width 68 height 46
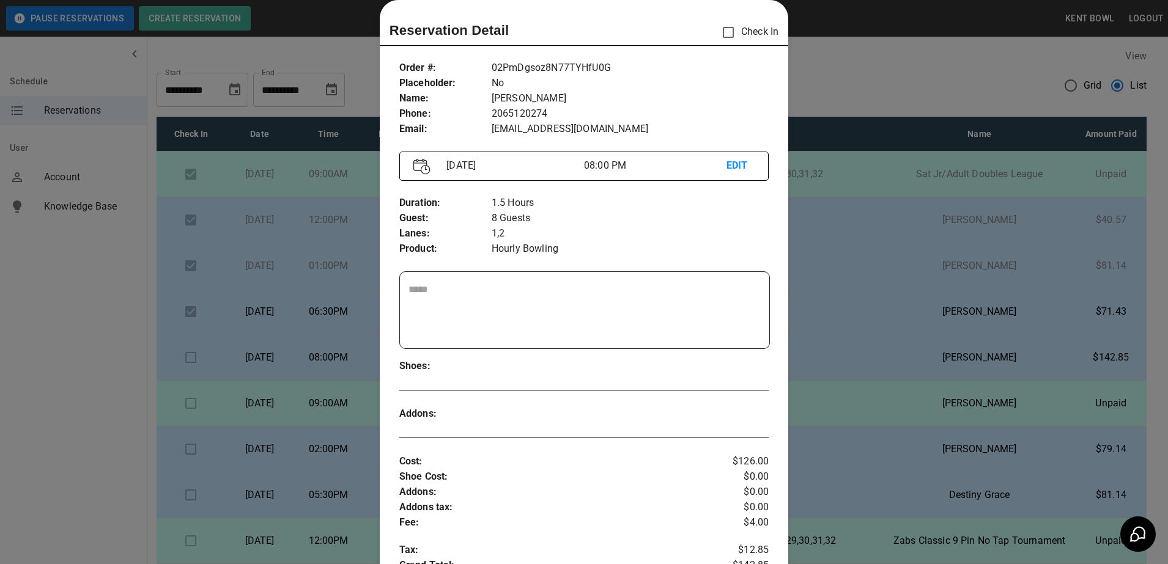
click at [64, 391] on div at bounding box center [584, 282] width 1168 height 564
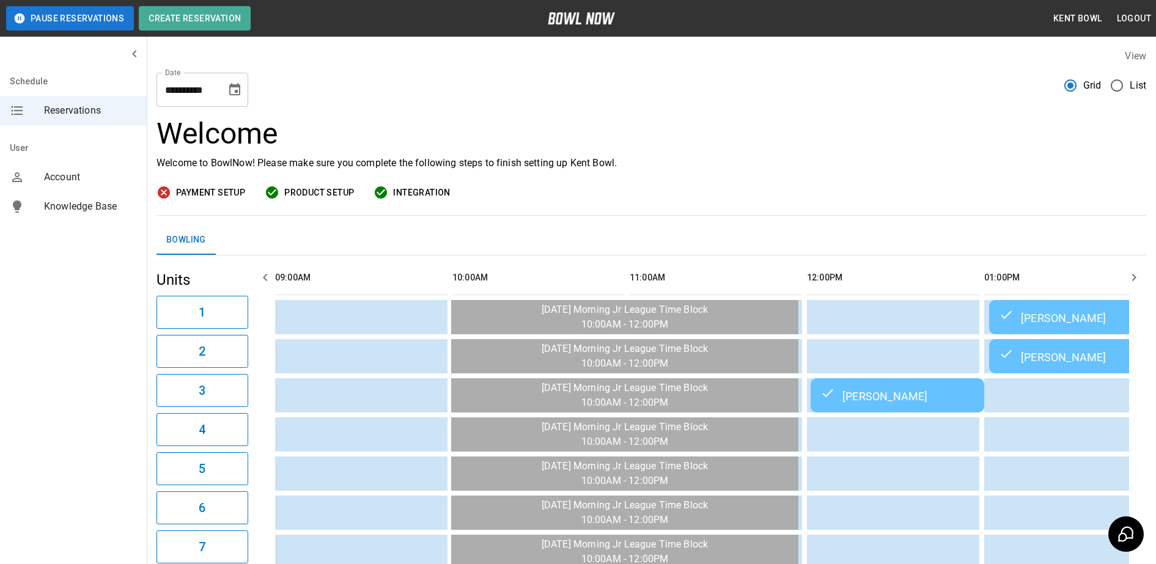
scroll to position [0, 1596]
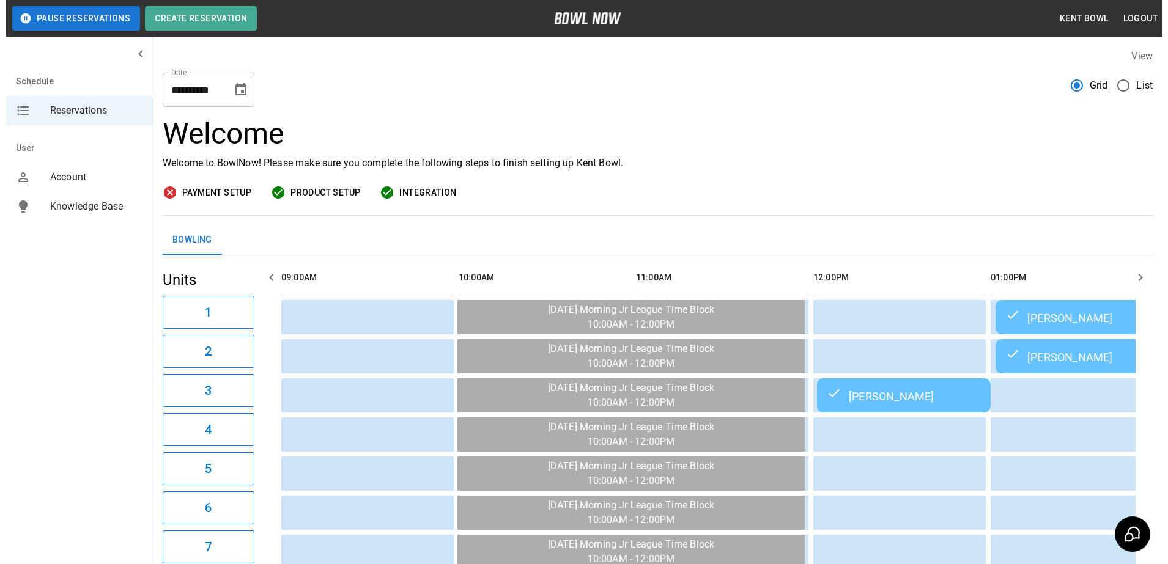
scroll to position [0, 1596]
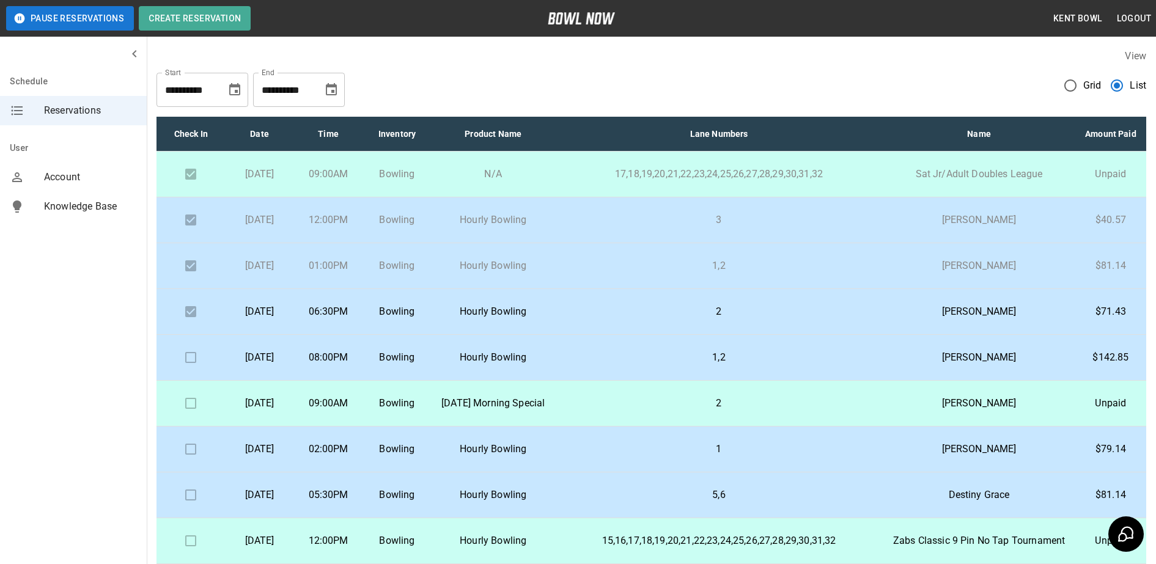
click at [284, 365] on p "[DATE]" at bounding box center [259, 357] width 49 height 15
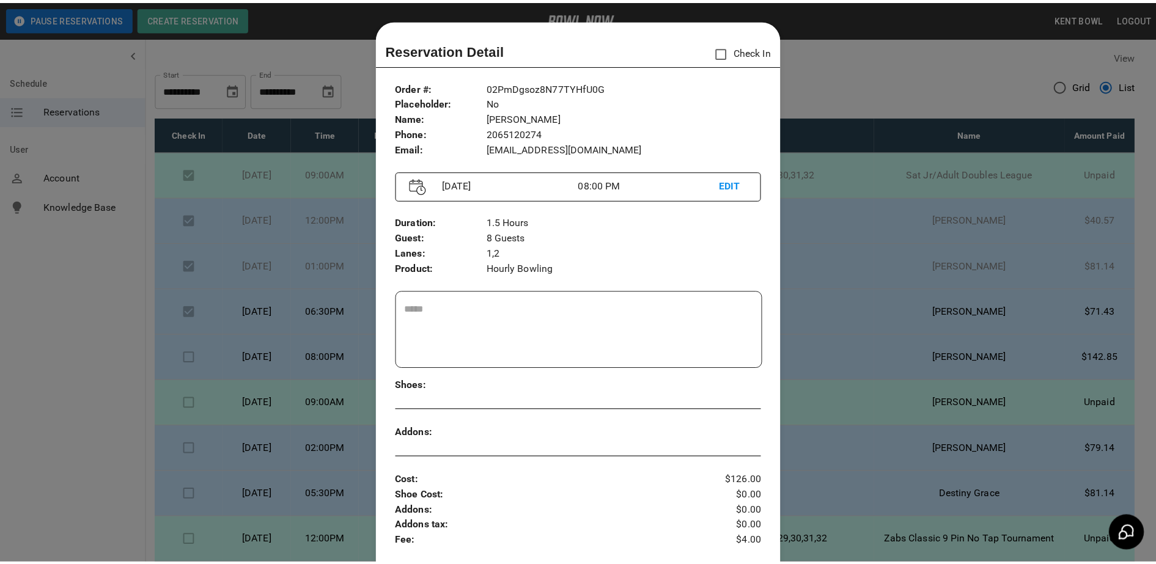
scroll to position [20, 0]
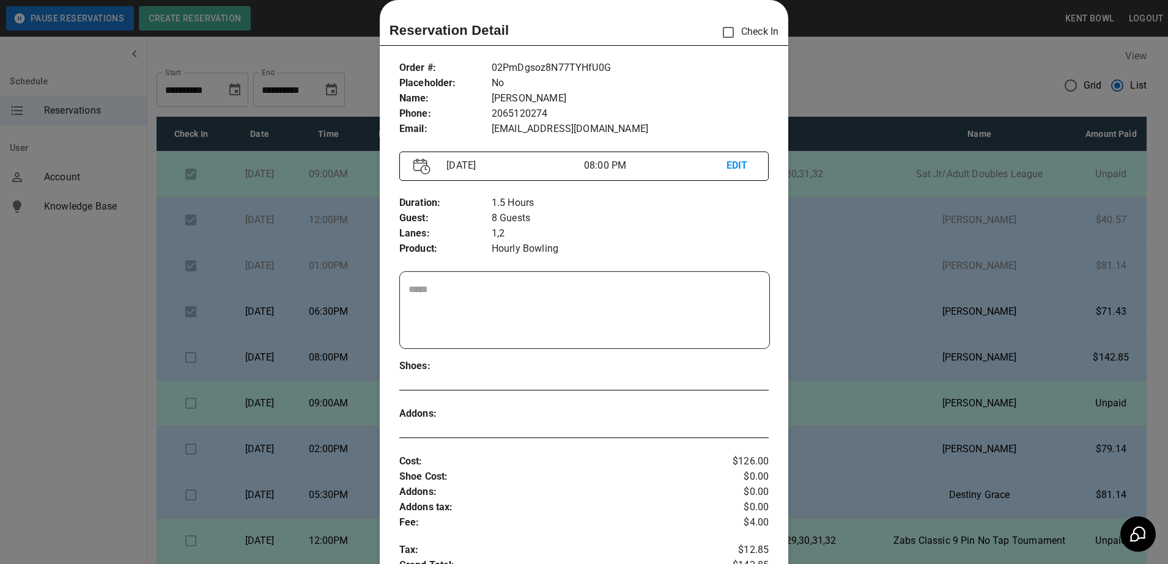
click at [88, 334] on div at bounding box center [584, 282] width 1168 height 564
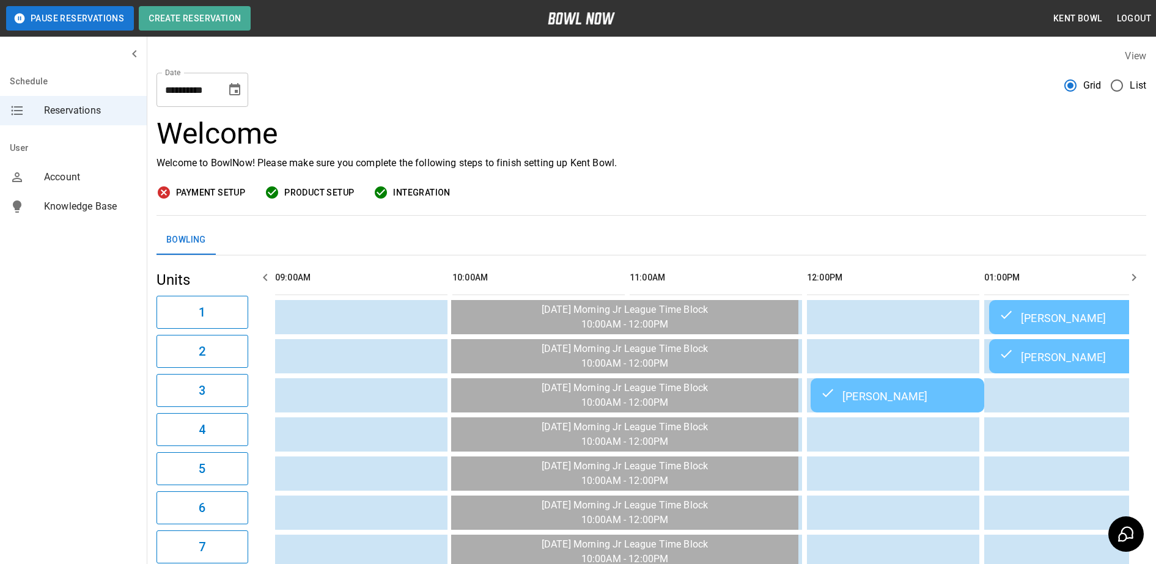
scroll to position [0, 1596]
